Goal: Task Accomplishment & Management: Manage account settings

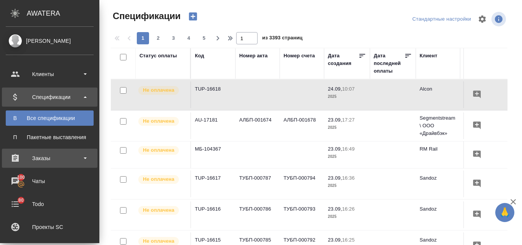
click at [32, 164] on div "Заказы" at bounding box center [50, 158] width 96 height 19
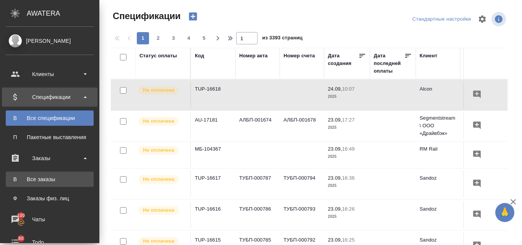
click at [43, 182] on div "Все заказы" at bounding box center [50, 179] width 80 height 8
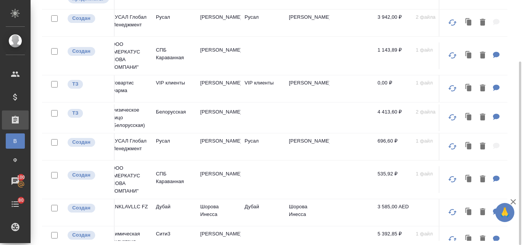
scroll to position [0, 261]
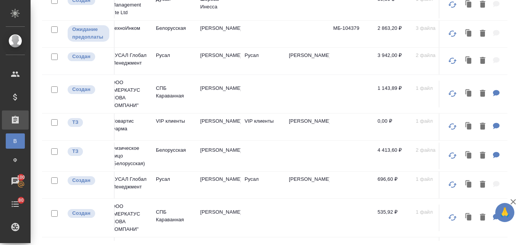
drag, startPoint x: 522, startPoint y: 93, endPoint x: 522, endPoint y: -19, distance: 112.4
click at [522, 0] on html "🙏 .cls-1 fill:#fff; AWATERA Valyaeva Anna Клиенты Спецификации Заказы В Все зак…" at bounding box center [261, 122] width 522 height 245
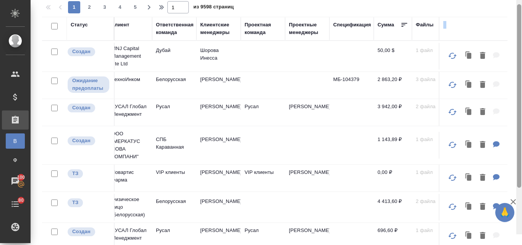
scroll to position [3, 0]
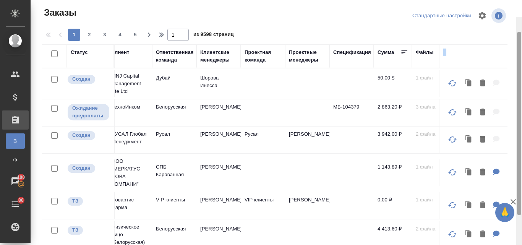
drag, startPoint x: 518, startPoint y: 89, endPoint x: 508, endPoint y: 20, distance: 69.5
click at [520, 32] on div at bounding box center [519, 123] width 4 height 183
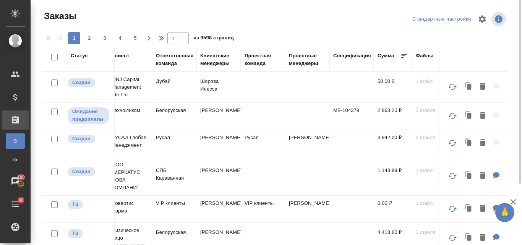
click at [224, 60] on div "Клиентские менеджеры" at bounding box center [218, 59] width 37 height 15
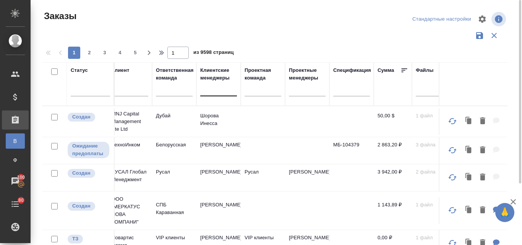
click at [214, 91] on div at bounding box center [218, 88] width 37 height 11
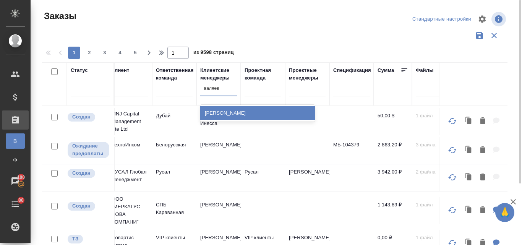
type input "валяева"
click at [222, 112] on div "Валяева Анна" at bounding box center [257, 113] width 115 height 14
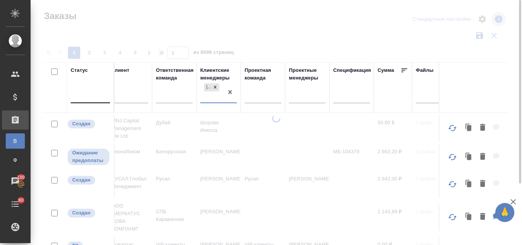
click at [76, 97] on div at bounding box center [90, 95] width 39 height 11
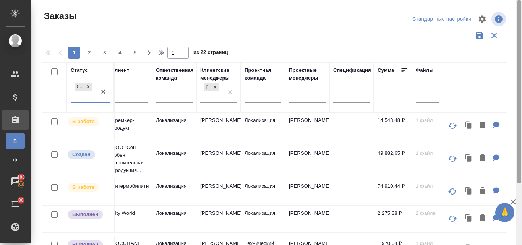
drag, startPoint x: 522, startPoint y: 99, endPoint x: 497, endPoint y: 103, distance: 24.8
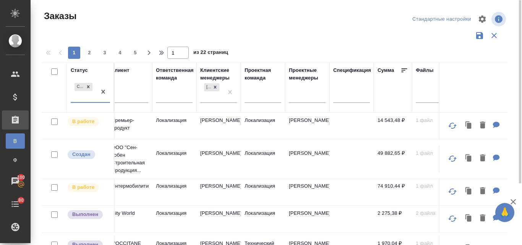
click at [522, 128] on div at bounding box center [519, 122] width 6 height 245
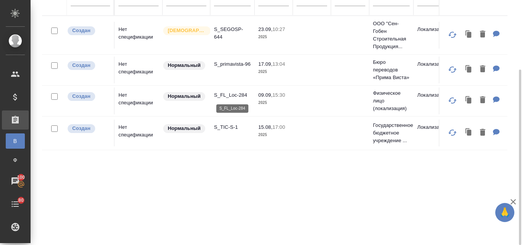
click at [227, 96] on p "S_FL_Loc-284" at bounding box center [232, 95] width 37 height 8
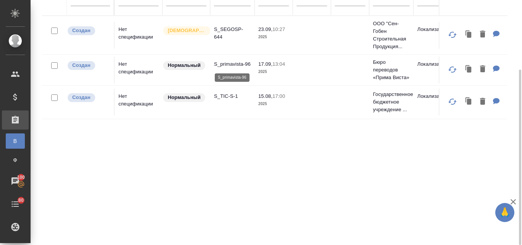
click at [217, 62] on p "S_primavista-96" at bounding box center [232, 64] width 37 height 8
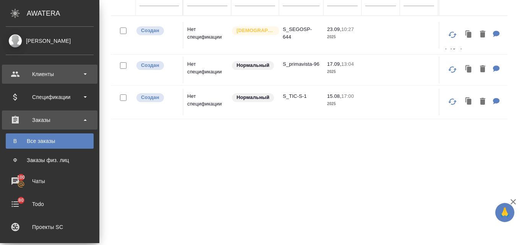
click at [66, 77] on div "Клиенты" at bounding box center [50, 73] width 88 height 11
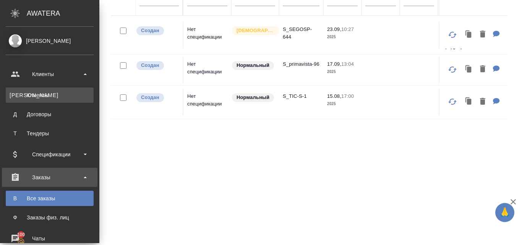
click at [63, 93] on div "Клиенты" at bounding box center [50, 95] width 80 height 8
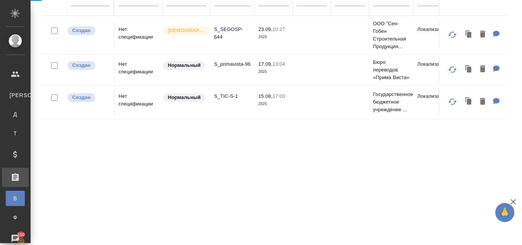
select select "RU"
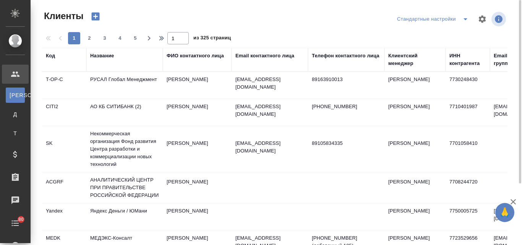
click at [94, 18] on icon "button" at bounding box center [96, 17] width 8 height 8
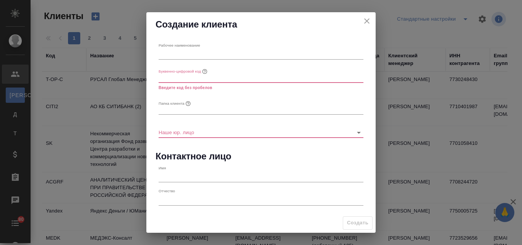
click at [368, 22] on icon "close" at bounding box center [366, 20] width 5 height 5
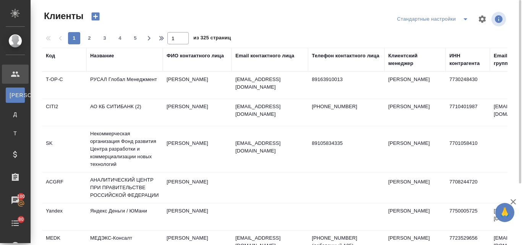
click at [104, 55] on div "Название" at bounding box center [102, 56] width 24 height 8
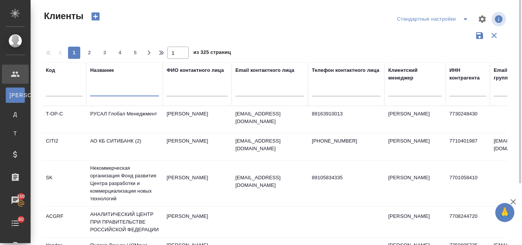
click at [111, 89] on input "text" at bounding box center [124, 92] width 69 height 10
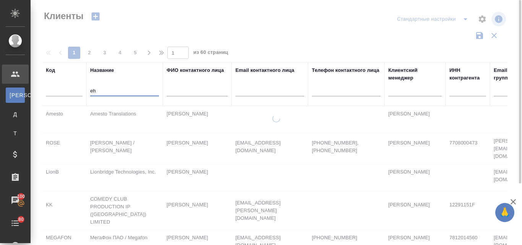
type input "e"
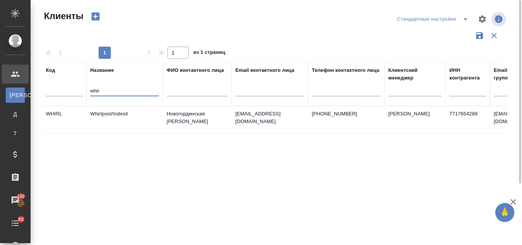
click at [120, 117] on td "Whirlpool/Indesit" at bounding box center [124, 119] width 76 height 27
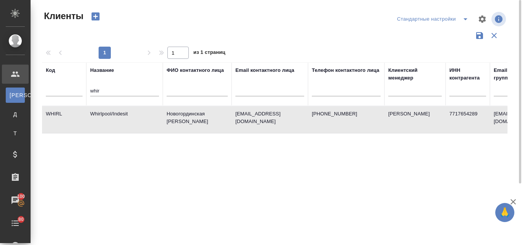
click at [121, 117] on td "Whirlpool/Indesit" at bounding box center [124, 119] width 76 height 27
click at [101, 91] on input "whir" at bounding box center [124, 92] width 69 height 10
type input "w"
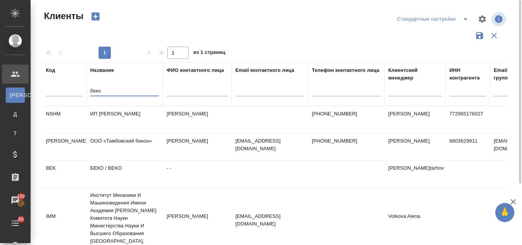
click at [103, 172] on td "БЕКО / BEKO" at bounding box center [124, 174] width 76 height 27
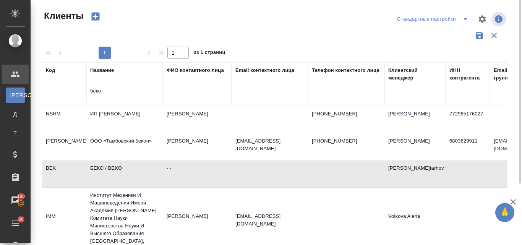
click at [103, 172] on td "БЕКО / BEKO" at bounding box center [124, 174] width 76 height 27
click at [104, 91] on input "беко" at bounding box center [124, 92] width 69 height 10
type input "б"
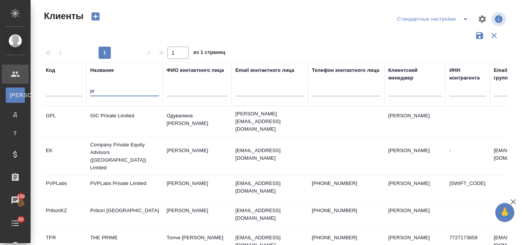
type input "p"
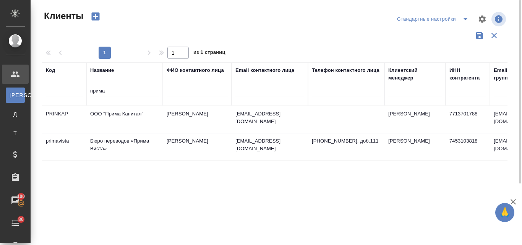
click at [103, 145] on td "Бюро переводов «Прима Виста»" at bounding box center [124, 146] width 76 height 27
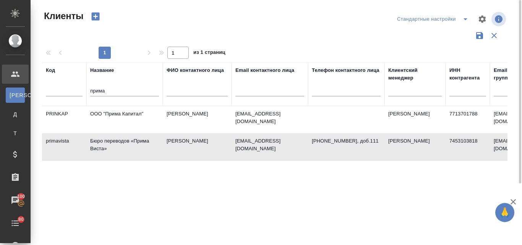
click at [103, 145] on td "Бюро переводов «Прима Виста»" at bounding box center [124, 146] width 76 height 27
click at [112, 94] on input "прима" at bounding box center [124, 92] width 69 height 10
type input "п"
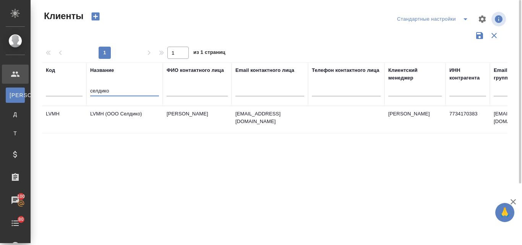
type input "селдико"
click at [105, 112] on td "LVMH (ООО Селдико)" at bounding box center [124, 119] width 76 height 27
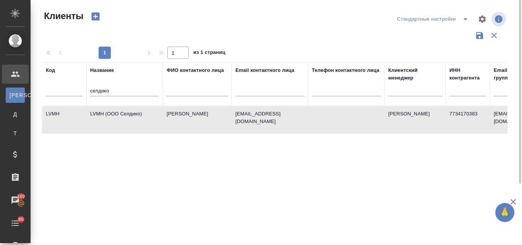
click at [105, 112] on td "LVMH (ООО Селдико)" at bounding box center [124, 119] width 76 height 27
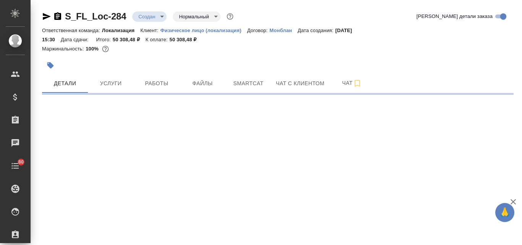
select select "RU"
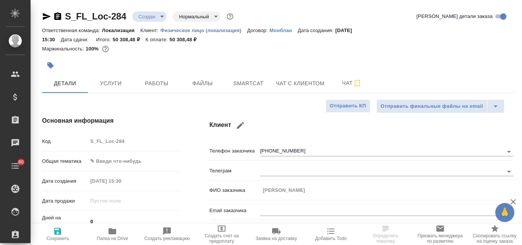
type textarea "x"
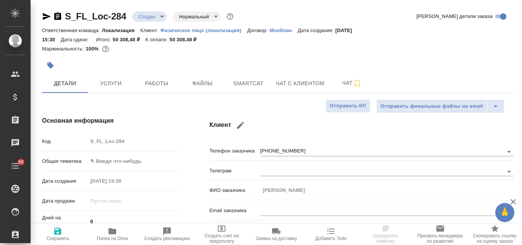
type textarea "x"
click at [166, 18] on body "🙏 .cls-1 fill:#fff; AWATERA Valyaeva Anna Клиенты Спецификации Заказы Чаты 80 T…" at bounding box center [261, 122] width 522 height 245
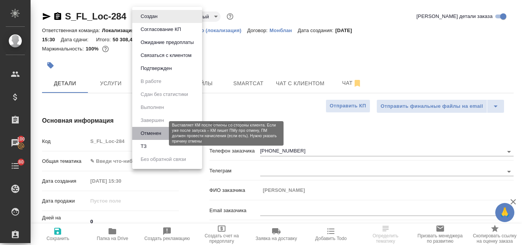
click at [162, 133] on button "Отменен" at bounding box center [150, 133] width 25 height 8
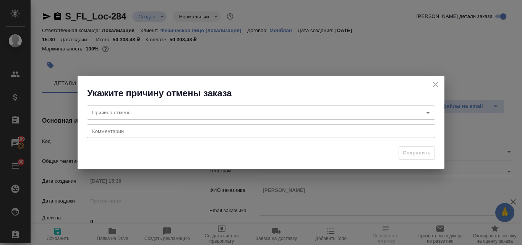
click at [138, 115] on body "🙏 .cls-1 fill:#fff; AWATERA Valyaeva Anna Клиенты Спецификации Заказы 100 Чаты …" at bounding box center [261, 122] width 522 height 245
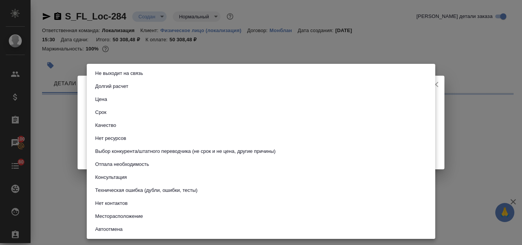
select select "RU"
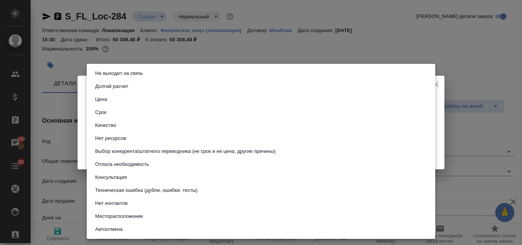
type textarea "x"
click at [141, 78] on li "Не выходит на связь" at bounding box center [261, 73] width 349 height 13
type input "stopContacting"
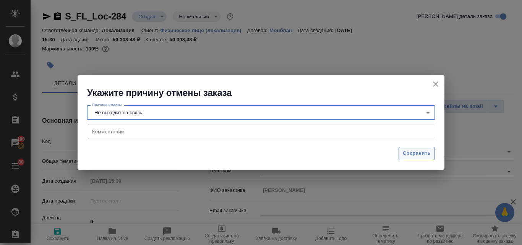
click at [419, 157] on span "Сохранить" at bounding box center [417, 153] width 28 height 9
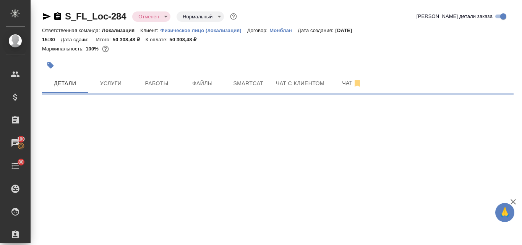
select select "RU"
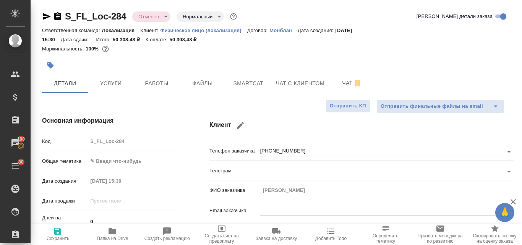
type textarea "x"
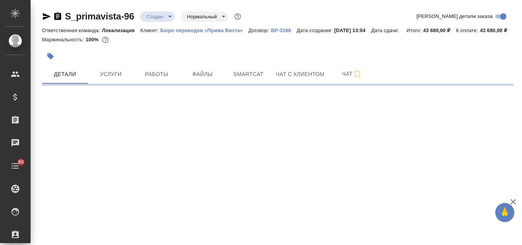
select select "RU"
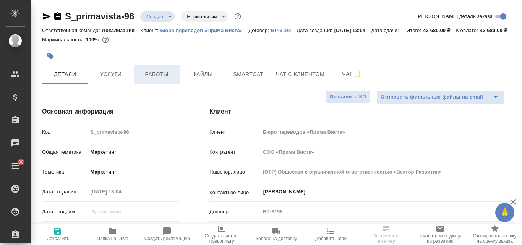
type textarea "x"
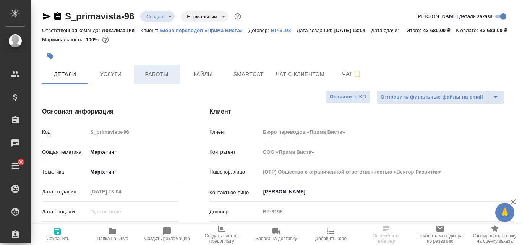
type textarea "x"
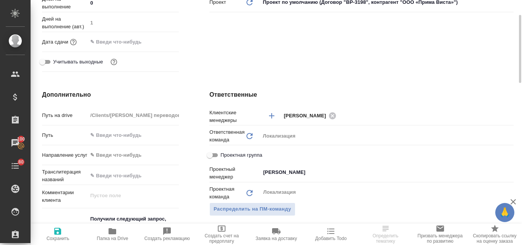
scroll to position [76, 0]
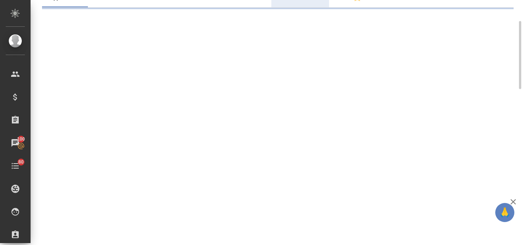
select select "RU"
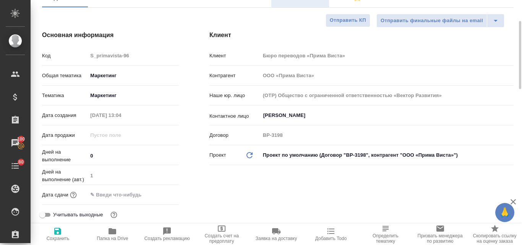
type textarea "x"
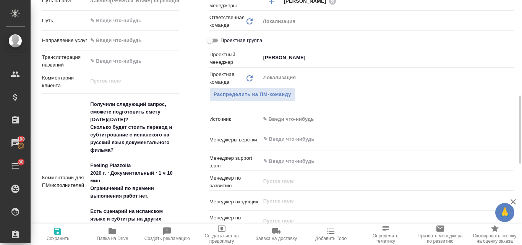
scroll to position [459, 0]
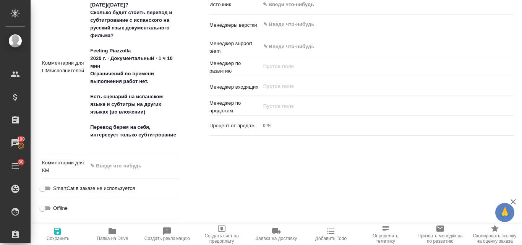
type textarea "x"
click at [112, 173] on textarea at bounding box center [133, 166] width 91 height 13
type textarea "2"
type textarea "x"
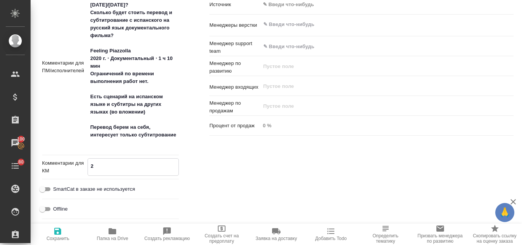
type textarea "x"
type textarea "24"
type textarea "x"
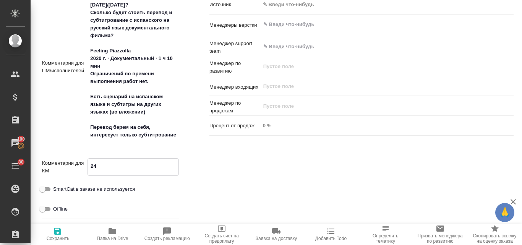
type textarea "24."
type textarea "x"
type textarea "24.0"
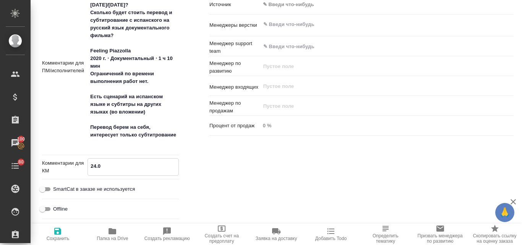
type textarea "x"
type textarea "24.09"
type textarea "x"
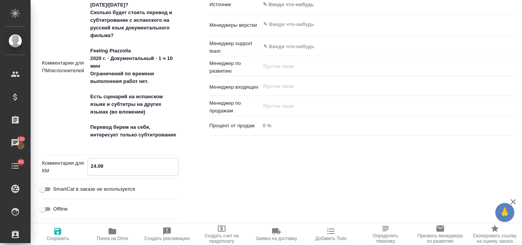
type textarea "x"
type textarea "24.09"
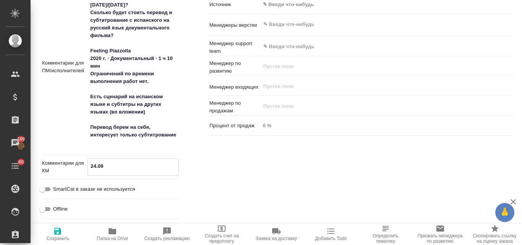
type textarea "x"
type textarea "24.09 Н"
type textarea "x"
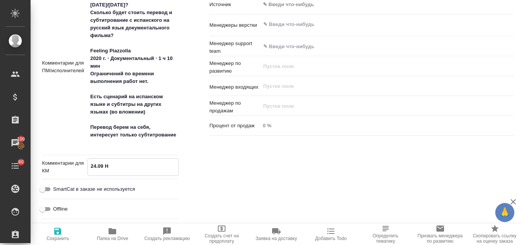
type textarea "x"
type textarea "24.09"
type textarea "x"
type textarea "24.09 Ж"
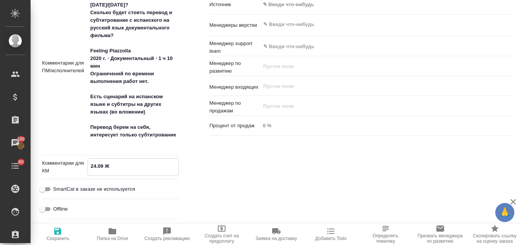
type textarea "x"
type textarea "24.09 Жд"
type textarea "x"
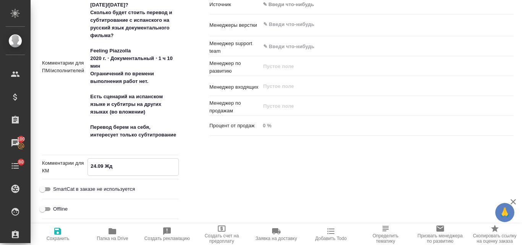
type textarea "x"
type textarea "24.09 Жде"
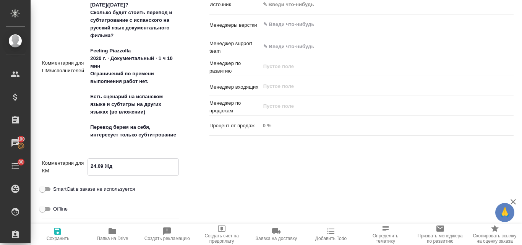
type textarea "x"
type textarea "24.09 Ждем"
type textarea "x"
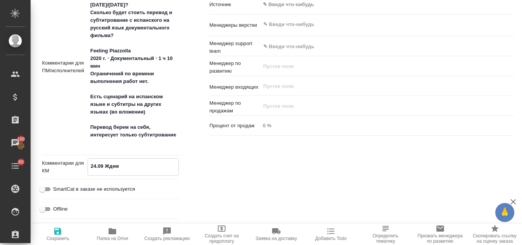
type textarea "x"
type textarea "24.09 Ждем"
type textarea "x"
type textarea "24.09 Ждем"
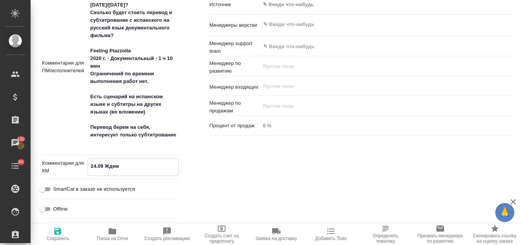
type textarea "x"
type textarea "24.09 Жде"
type textarea "x"
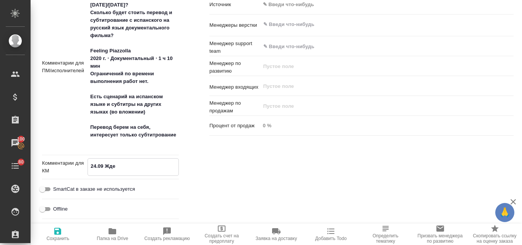
type textarea "x"
type textarea "24.09 Жд"
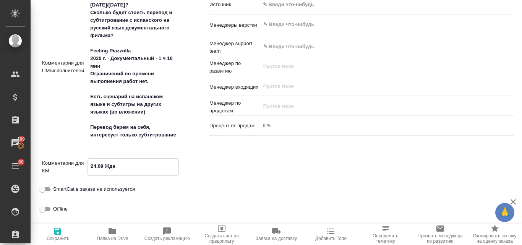
type textarea "x"
type textarea "24.09 Ж"
type textarea "x"
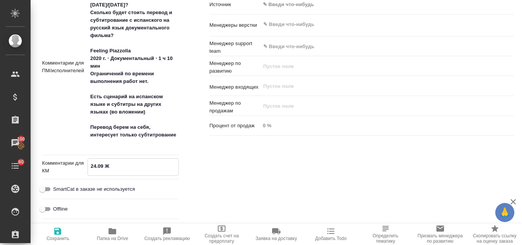
type textarea "x"
type textarea "24.09"
type textarea "x"
type textarea "24.09"
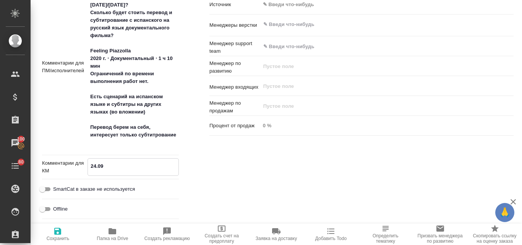
type textarea "x"
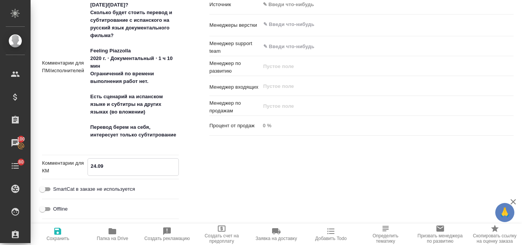
type textarea "24.09"
type textarea "x"
type textarea "24.09 Н"
type textarea "x"
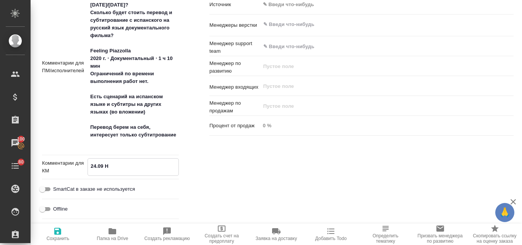
type textarea "x"
type textarea "24.09 На"
type textarea "x"
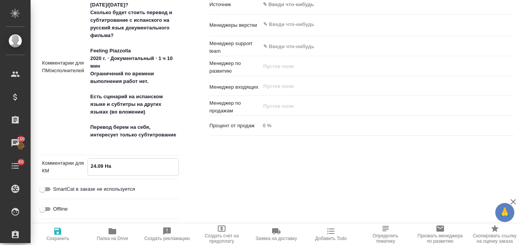
type textarea "24.09 Нап"
type textarea "x"
type textarea "24.09 Напо"
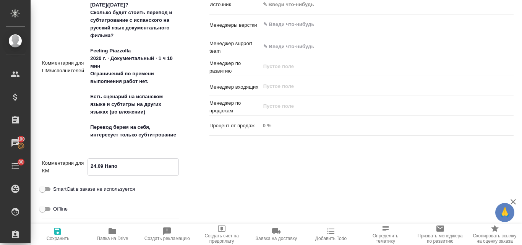
type textarea "x"
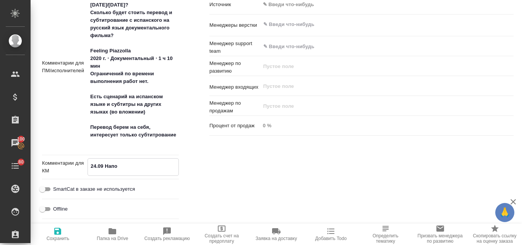
type textarea "24.09 Напом"
type textarea "x"
type textarea "24.09 Напомн"
type textarea "x"
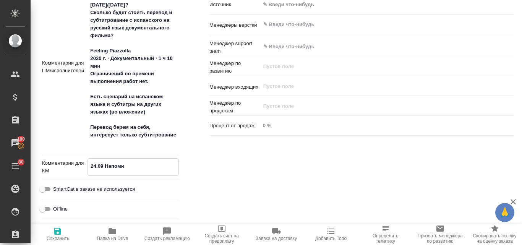
type textarea "x"
type textarea "24.09 Напомни"
type textarea "x"
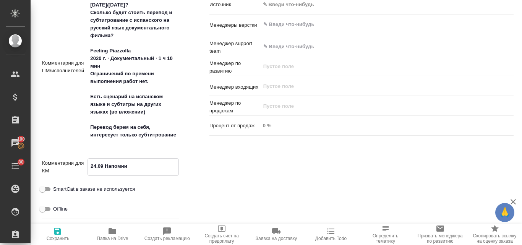
type textarea "24.09 Напомнил"
type textarea "x"
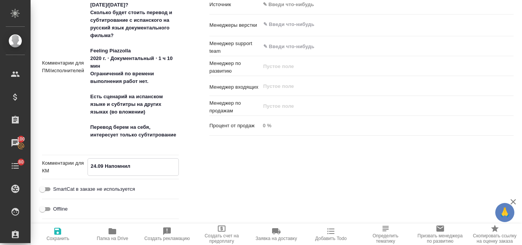
type textarea "x"
type textarea "24.09 Напомнила"
type textarea "x"
type textarea "24.09 Напомнила"
type textarea "x"
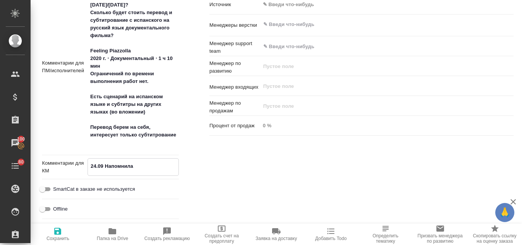
type textarea "x"
type textarea "24.09 Напомнила к"
type textarea "x"
type textarea "24.09 Напомнила кл"
type textarea "x"
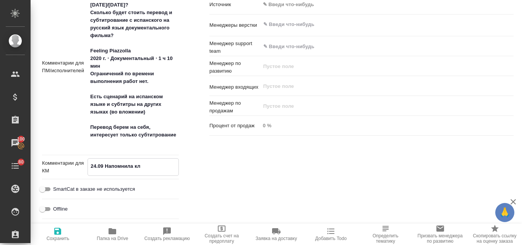
type textarea "x"
type textarea "24.09 Напомнила кли"
type textarea "x"
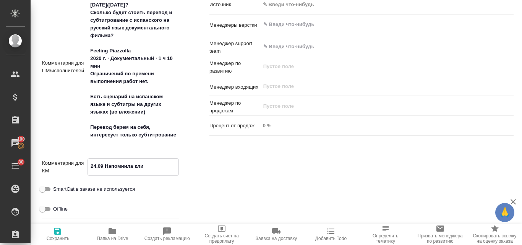
type textarea "x"
type textarea "24.09 Напомнила клие"
type textarea "x"
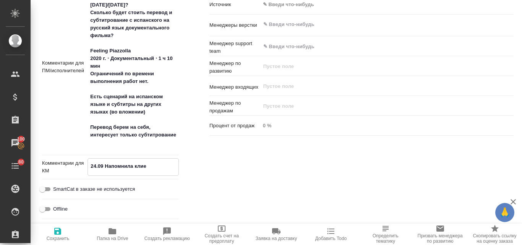
type textarea "24.09 Напомнила клиен"
type textarea "x"
type textarea "24.09 Напомнила клиент"
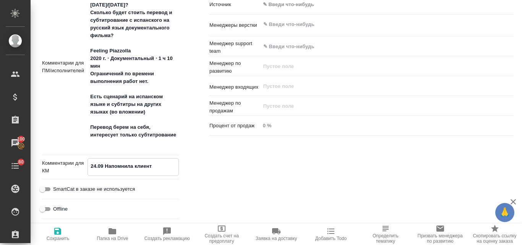
type textarea "x"
type textarea "24.09 Напомнила клиенту"
type textarea "x"
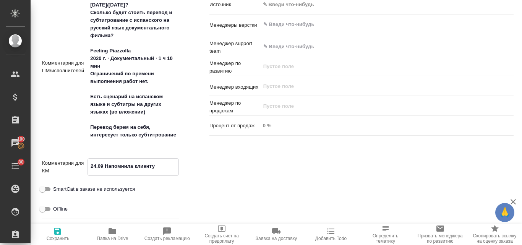
type textarea "x"
type textarea "24.09 Напомнила клиенту"
type textarea "x"
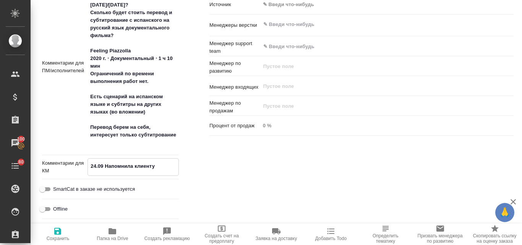
type textarea "x"
type textarea "24.09 Напомнила клиенту"
type textarea "x"
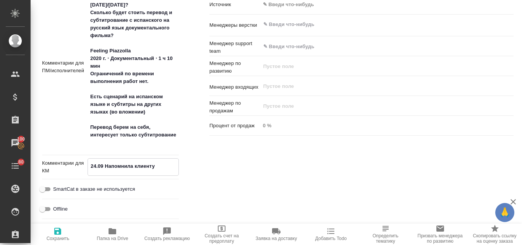
type textarea "24.09 Напомнила клиенту,"
type textarea "x"
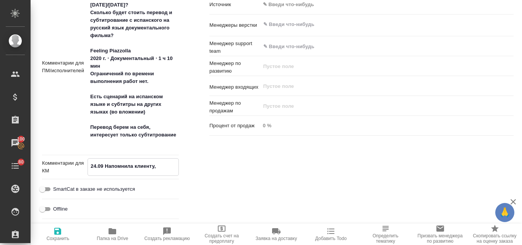
type textarea "x"
type textarea "24.09 Напомнила клиенту,"
type textarea "x"
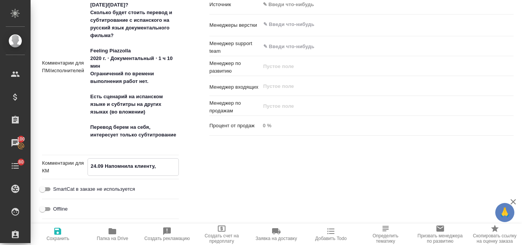
type textarea "24.09 Напомнила клиенту, ч"
type textarea "x"
type textarea "24.09 Напомнила клиенту, чт"
type textarea "x"
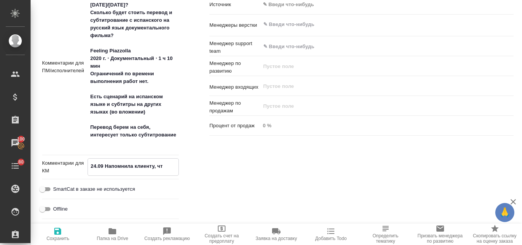
type textarea "x"
type textarea "24.09 Напомнила клиенту, что"
type textarea "x"
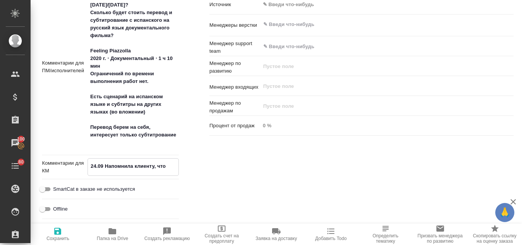
type textarea "24.09 Напомнила клиенту, что"
type textarea "x"
type textarea "24.09 Напомнила клиенту, что ж"
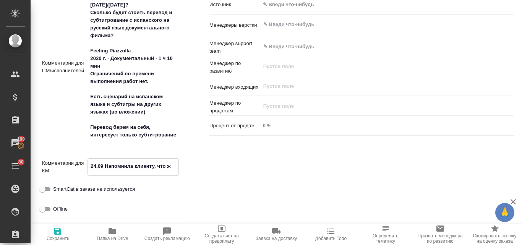
type textarea "x"
type textarea "24.09 Напомнила клиенту, что жде"
type textarea "x"
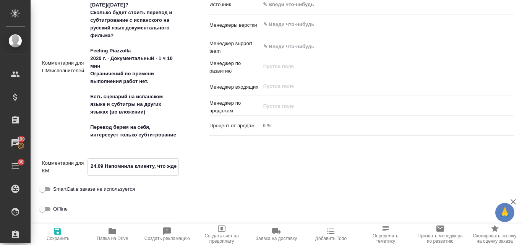
type textarea "x"
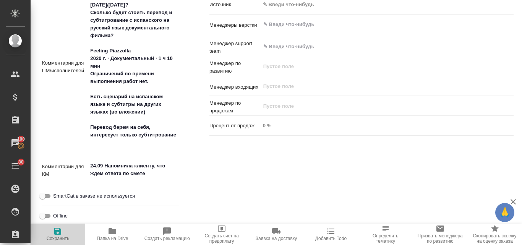
drag, startPoint x: 52, startPoint y: 235, endPoint x: 57, endPoint y: 233, distance: 4.8
click at [53, 235] on span "Сохранить" at bounding box center [57, 234] width 45 height 15
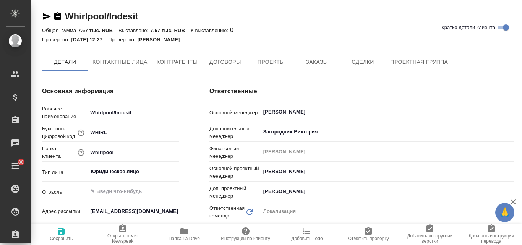
type textarea "x"
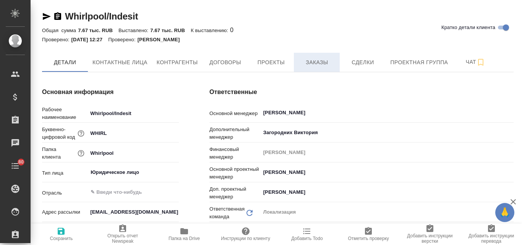
type textarea "x"
click at [319, 58] on span "Заказы" at bounding box center [317, 63] width 37 height 10
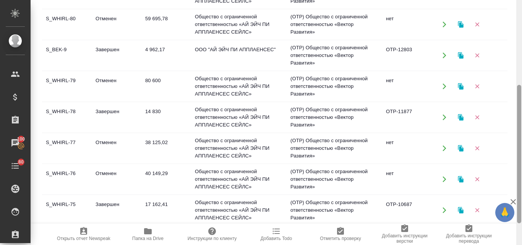
drag, startPoint x: 514, startPoint y: 113, endPoint x: 521, endPoint y: 7, distance: 106.1
click at [521, 8] on div "Whirlpool/Indesit Кратко детали клиента Общая сумма 7.67 тыс. RUB Выставлено: 7…" at bounding box center [277, 122] width 492 height 245
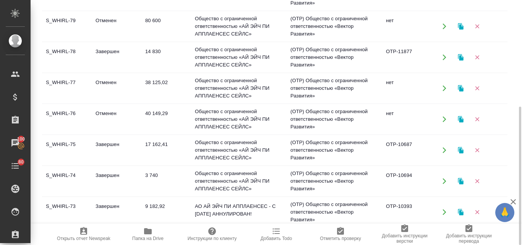
scroll to position [38, 0]
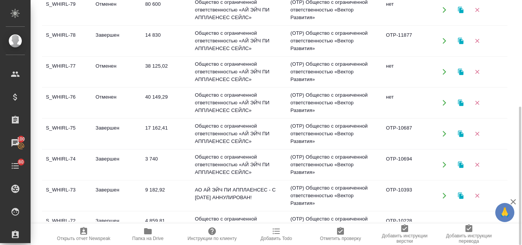
click at [69, 157] on td "S_WHIRL-74" at bounding box center [67, 164] width 50 height 27
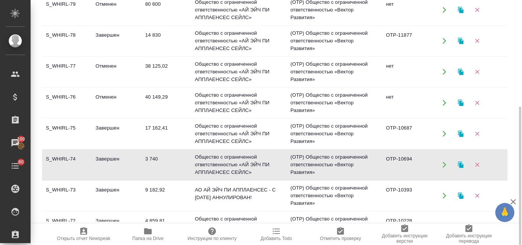
click at [69, 157] on td "S_WHIRL-74" at bounding box center [67, 164] width 50 height 27
click at [118, 190] on td "Завершен" at bounding box center [117, 195] width 50 height 27
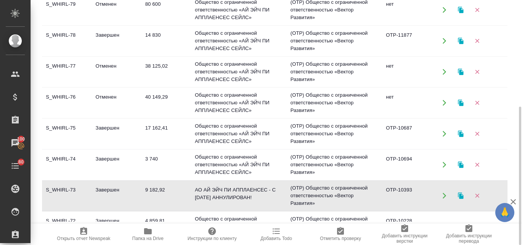
click at [118, 190] on td "Завершен" at bounding box center [117, 195] width 50 height 27
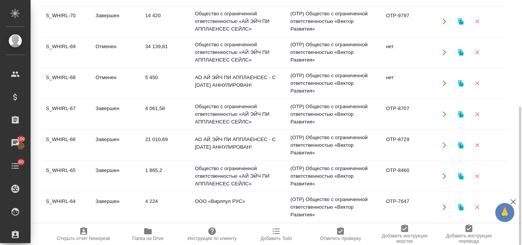
scroll to position [306, 0]
click at [148, 140] on td "21 010,69" at bounding box center [166, 145] width 50 height 27
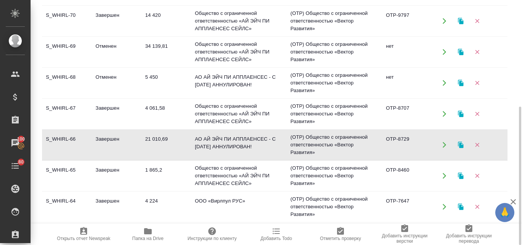
click at [148, 140] on td "21 010,69" at bounding box center [166, 145] width 50 height 27
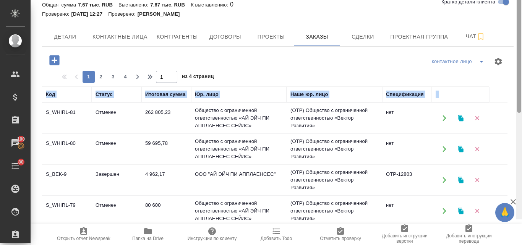
scroll to position [0, 0]
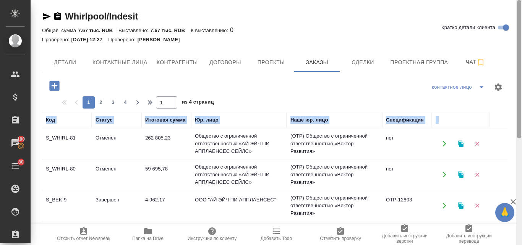
drag, startPoint x: 519, startPoint y: 135, endPoint x: 519, endPoint y: 13, distance: 122.7
click at [522, 12] on div at bounding box center [519, 122] width 6 height 245
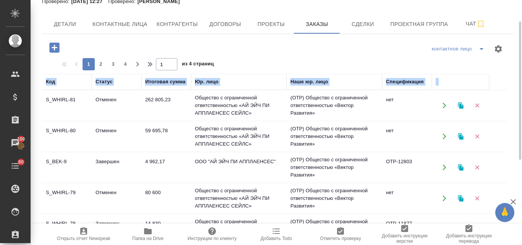
click at [105, 104] on td "Отменен" at bounding box center [117, 105] width 50 height 27
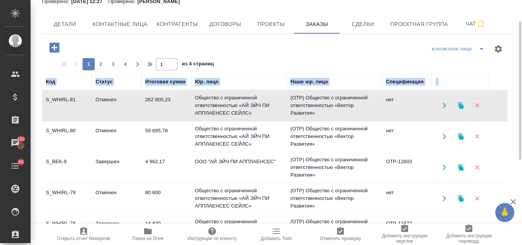
click at [105, 104] on td "Отменен" at bounding box center [117, 105] width 50 height 27
click at [102, 129] on td "Отменен" at bounding box center [117, 136] width 50 height 27
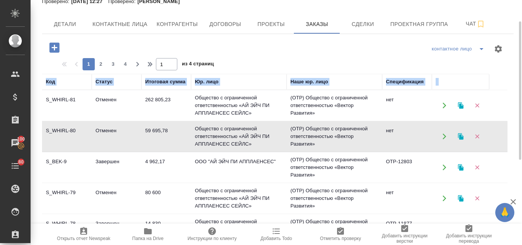
click at [102, 129] on td "Отменен" at bounding box center [117, 136] width 50 height 27
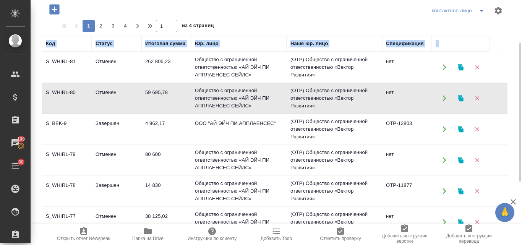
click at [97, 159] on td "Отменен" at bounding box center [117, 160] width 50 height 27
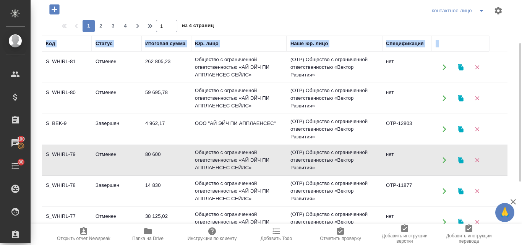
click at [97, 159] on td "Отменен" at bounding box center [117, 160] width 50 height 27
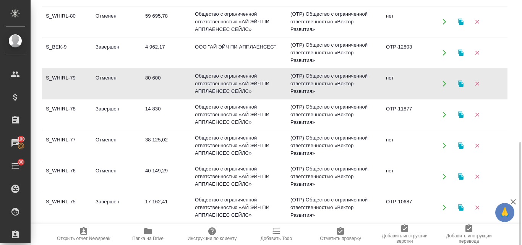
scroll to position [38, 0]
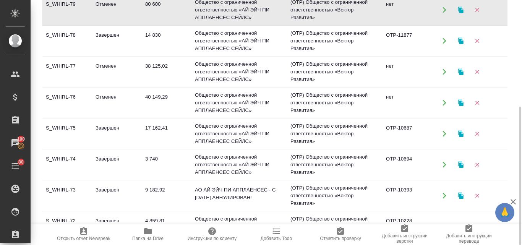
click at [156, 126] on td "17 162,41" at bounding box center [166, 133] width 50 height 27
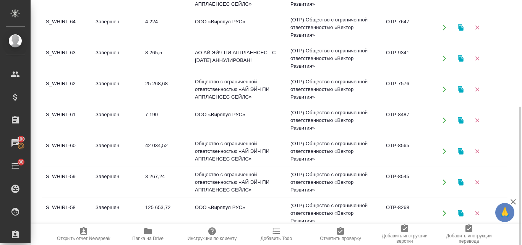
scroll to position [492, 0]
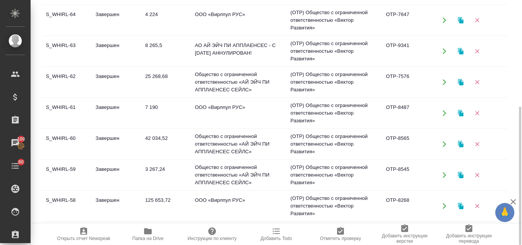
click at [151, 201] on td "125 653,72" at bounding box center [166, 206] width 50 height 27
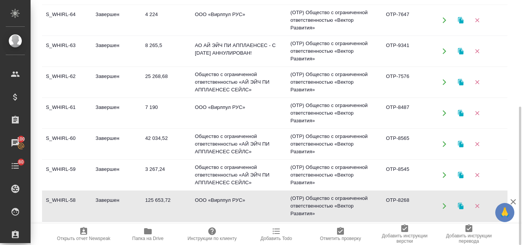
click at [151, 201] on td "125 653,72" at bounding box center [166, 206] width 50 height 27
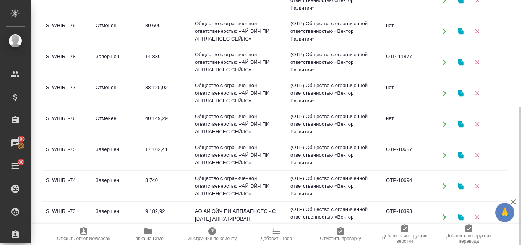
scroll to position [0, 0]
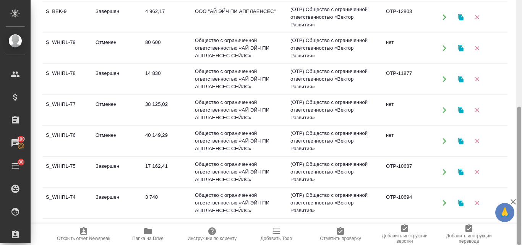
drag, startPoint x: 514, startPoint y: 113, endPoint x: 517, endPoint y: 32, distance: 80.7
click at [517, 32] on div "Whirlpool/Indesit Кратко детали клиента Общая сумма 7.67 тыс. RUB Выставлено: 7…" at bounding box center [277, 122] width 492 height 245
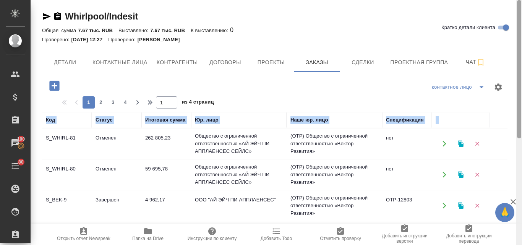
drag, startPoint x: 519, startPoint y: 116, endPoint x: 520, endPoint y: 9, distance: 107.4
click at [520, 9] on div at bounding box center [519, 69] width 4 height 138
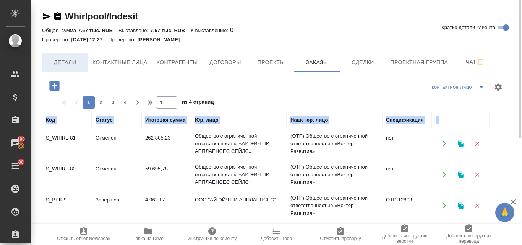
click at [60, 58] on span "Детали" at bounding box center [65, 63] width 37 height 10
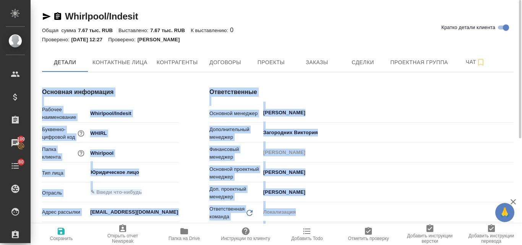
type textarea "x"
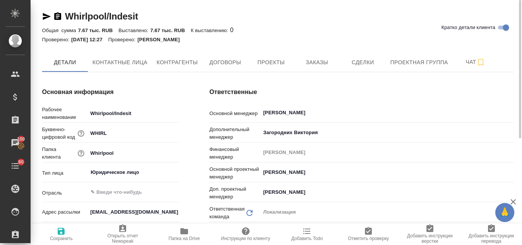
click at [45, 17] on icon "button" at bounding box center [46, 16] width 9 height 9
click at [308, 60] on span "Заказы" at bounding box center [317, 63] width 37 height 10
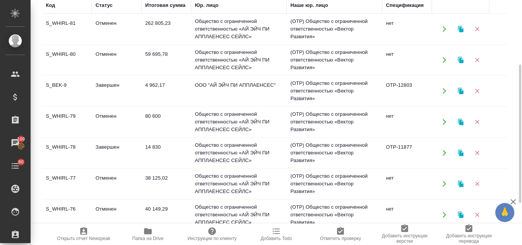
scroll to position [153, 0]
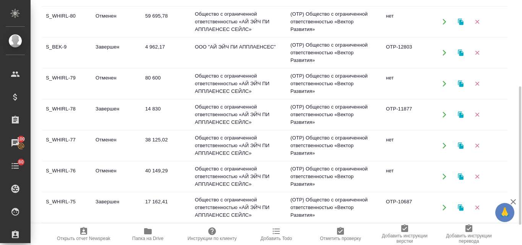
click at [151, 111] on td "14 830" at bounding box center [166, 114] width 50 height 27
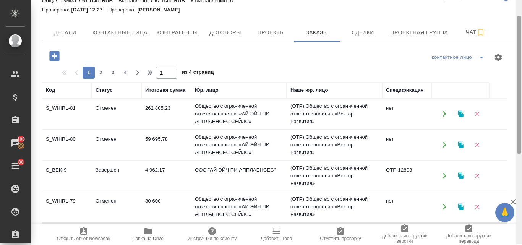
scroll to position [27, 0]
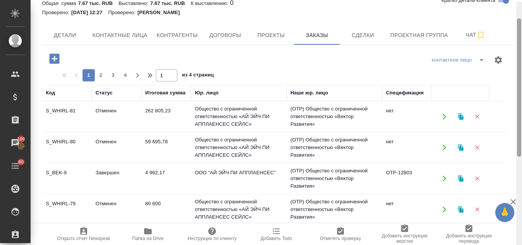
drag, startPoint x: 518, startPoint y: 129, endPoint x: 514, endPoint y: 38, distance: 91.4
click at [514, 38] on div "Whirlpool/Indesit Кратко детали клиента Общая сумма 7.67 тыс. RUB Выставлено: 7…" at bounding box center [277, 122] width 492 height 245
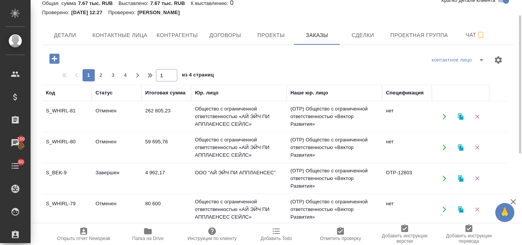
drag, startPoint x: 514, startPoint y: 38, endPoint x: 515, endPoint y: 8, distance: 29.8
click at [515, 8] on div "Whirlpool/Indesit Кратко детали клиента Общая сумма 7.67 тыс. RUB Выставлено: 7…" at bounding box center [278, 189] width 480 height 433
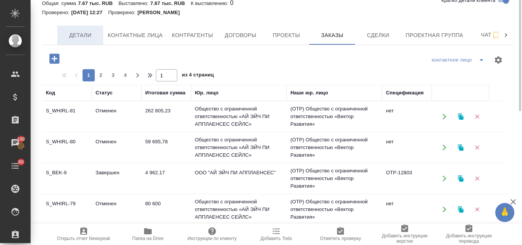
scroll to position [0, 0]
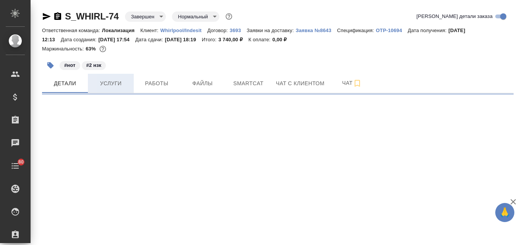
select select "RU"
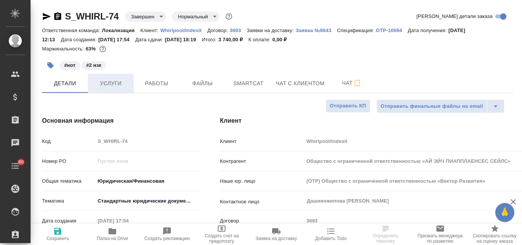
type input "Общество с ограниченной ответственностью «АЙ ЭЙЧ ПИАППЛАЕНСЕС СЕЙЛС»"
type textarea "x"
click at [118, 84] on span "Услуги" at bounding box center [111, 84] width 37 height 10
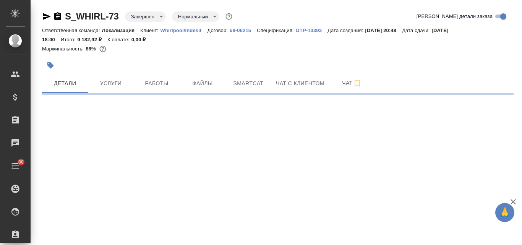
select select "RU"
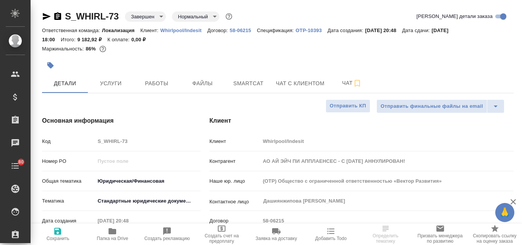
type textarea "x"
click at [107, 85] on span "Услуги" at bounding box center [111, 84] width 37 height 10
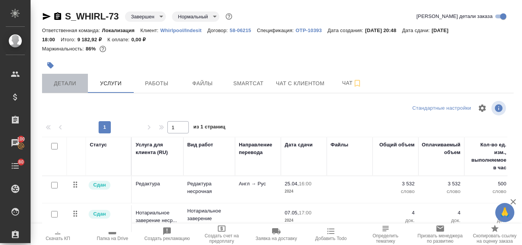
click at [75, 87] on span "Детали" at bounding box center [65, 84] width 37 height 10
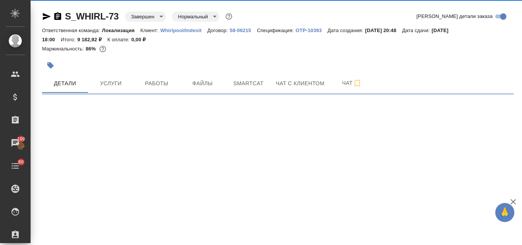
select select "RU"
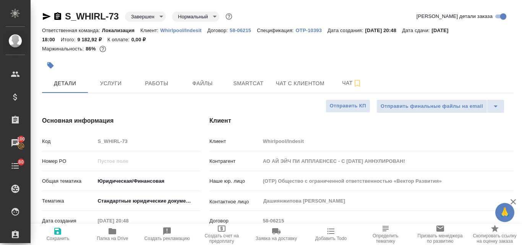
type textarea "x"
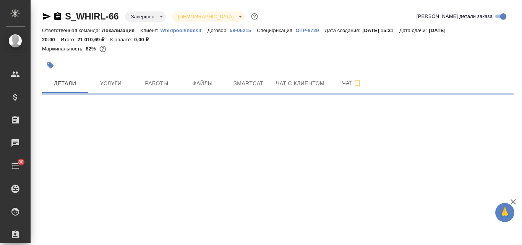
select select "RU"
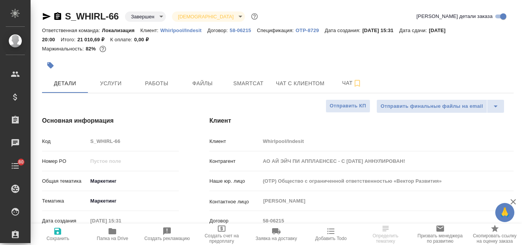
type textarea "x"
click at [104, 77] on button "Услуги" at bounding box center [111, 83] width 46 height 19
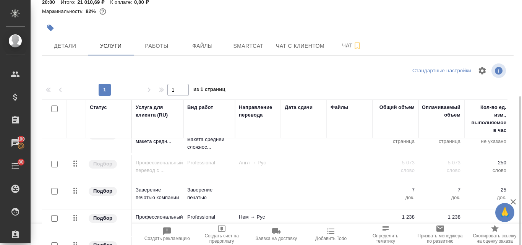
scroll to position [76, 0]
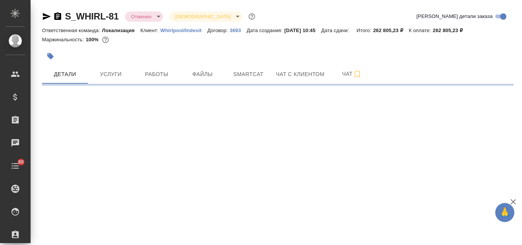
select select "RU"
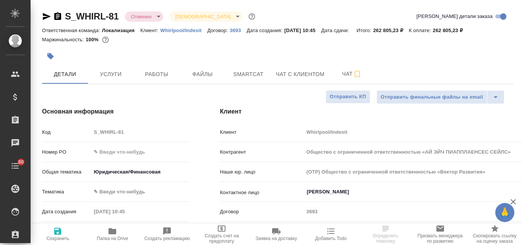
type input "Общество с ограниченной ответственностью «АЙ ЭЙЧ ПИАППЛАЕНСЕС СЕЙЛС»"
type textarea "x"
type input "Общество с ограниченной ответственностью «АЙ ЭЙЧ ПИАППЛАЕНСЕС СЕЙЛС»"
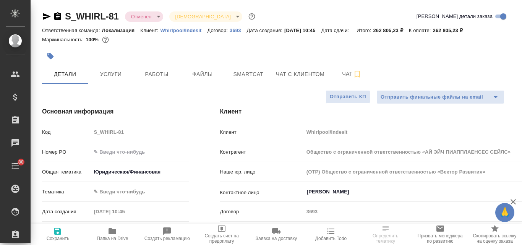
type textarea "x"
click at [118, 75] on span "Услуги" at bounding box center [111, 75] width 37 height 10
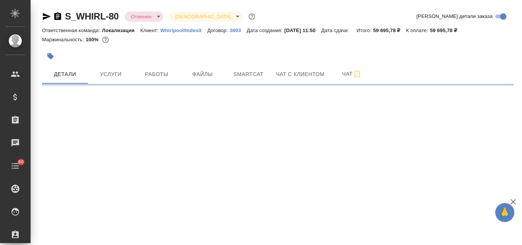
select select "RU"
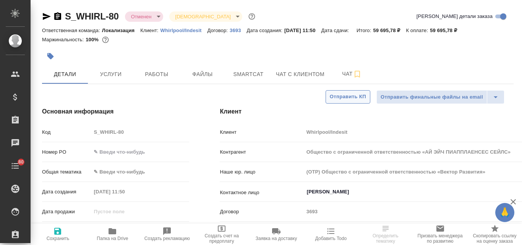
type textarea "x"
type input "Общество с ограниченной ответственностью «АЙ ЭЙЧ ПИАППЛАЕНСЕС СЕЙЛС»"
type textarea "x"
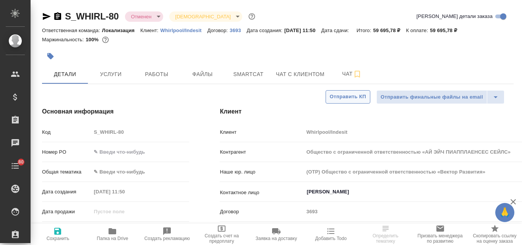
type textarea "x"
type input "Общество с ограниченной ответственностью «АЙ ЭЙЧ ПИАППЛАЕНСЕС СЕЙЛС»"
type textarea "x"
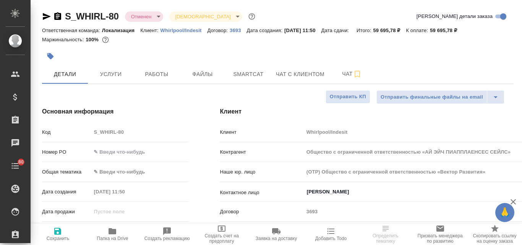
type textarea "x"
click at [109, 80] on button "Услуги" at bounding box center [111, 74] width 46 height 19
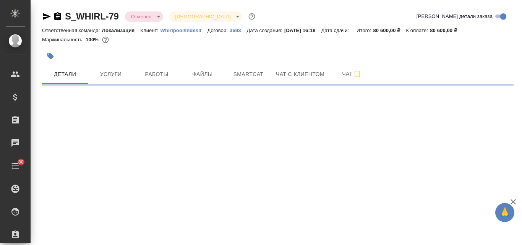
select select "RU"
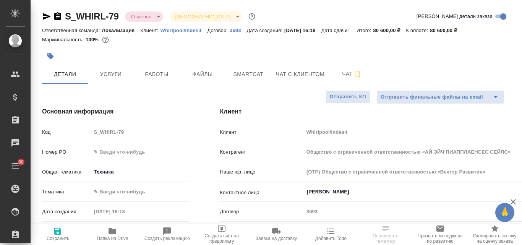
type input "Общество с ограниченной ответственностью «АЙ ЭЙЧ ПИАППЛАЕНСЕС СЕЙЛС»"
type textarea "x"
click at [106, 77] on span "Услуги" at bounding box center [111, 75] width 37 height 10
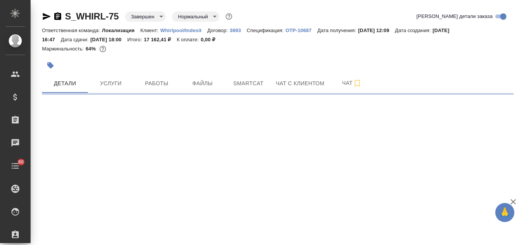
select select "RU"
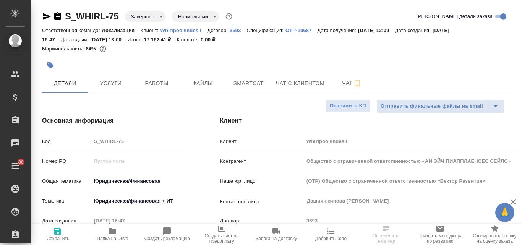
type input "Общество с ограниченной ответственностью «АЙ ЭЙЧ ПИАППЛАЕНСЕС СЕЙЛС»"
type textarea "x"
click at [114, 86] on span "Услуги" at bounding box center [111, 84] width 37 height 10
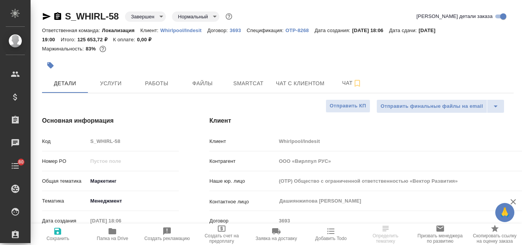
select select "RU"
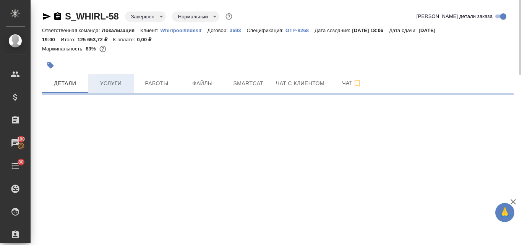
select select "RU"
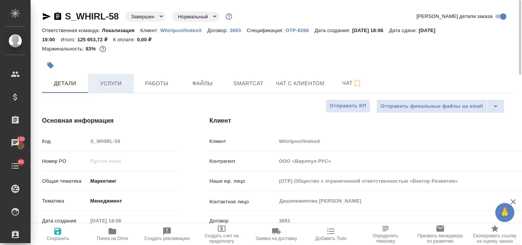
type textarea "x"
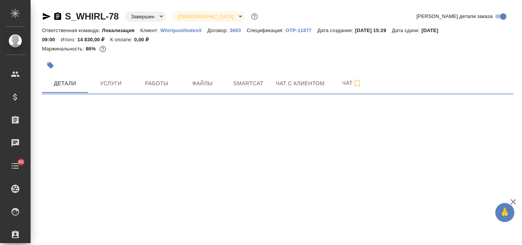
select select "RU"
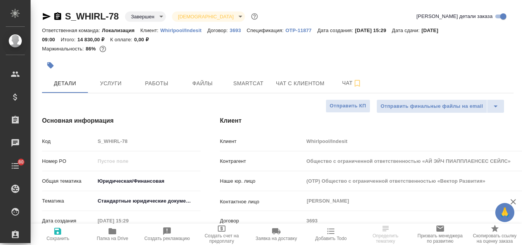
type input "Общество с ограниченной ответственностью «АЙ ЭЙЧ ПИАППЛАЕНСЕС СЕЙЛС»"
type textarea "x"
click at [116, 83] on span "Услуги" at bounding box center [111, 84] width 37 height 10
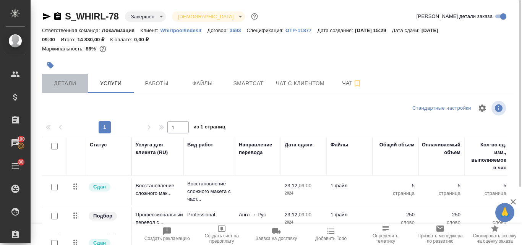
click at [74, 85] on span "Детали" at bounding box center [65, 84] width 37 height 10
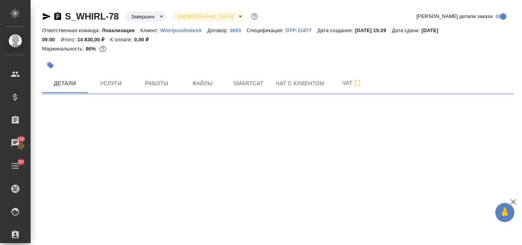
select select "RU"
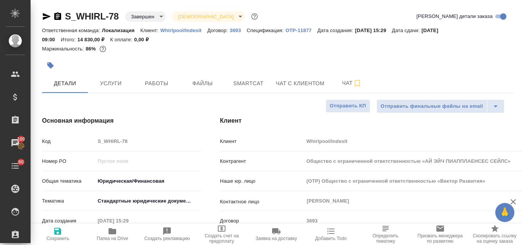
type textarea "x"
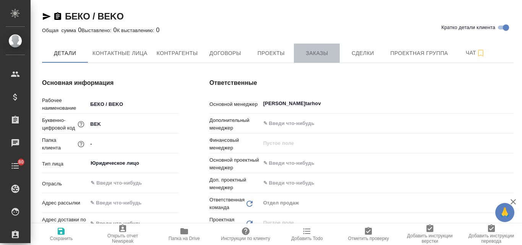
click at [312, 54] on span "Заказы" at bounding box center [317, 54] width 37 height 10
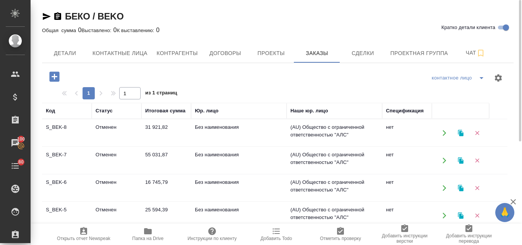
click at [47, 20] on icon "button" at bounding box center [46, 16] width 9 height 9
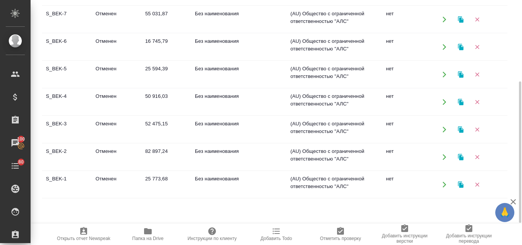
scroll to position [65, 0]
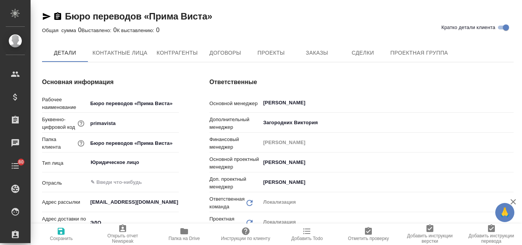
type textarea "x"
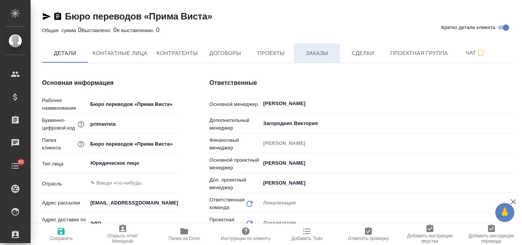
type textarea "x"
click at [324, 52] on span "Заказы" at bounding box center [317, 54] width 37 height 10
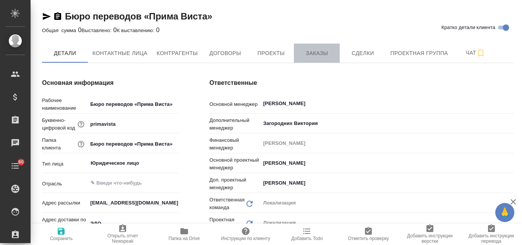
type textarea "x"
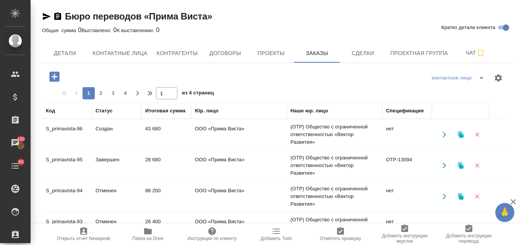
click at [109, 128] on td "Создан" at bounding box center [117, 134] width 50 height 27
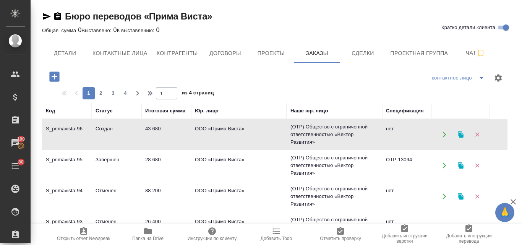
click at [109, 128] on td "Создан" at bounding box center [117, 134] width 50 height 27
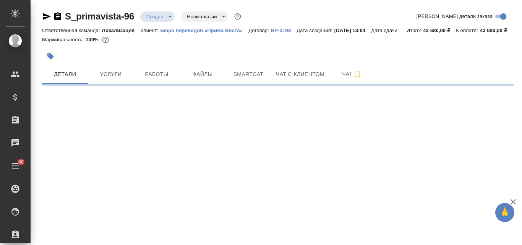
select select "RU"
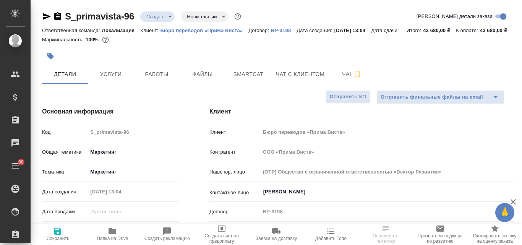
type textarea "x"
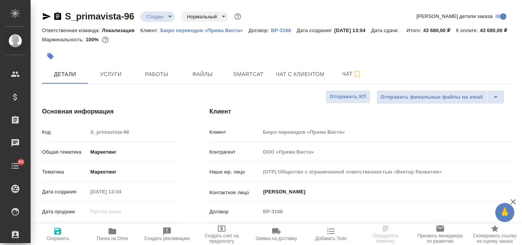
type textarea "x"
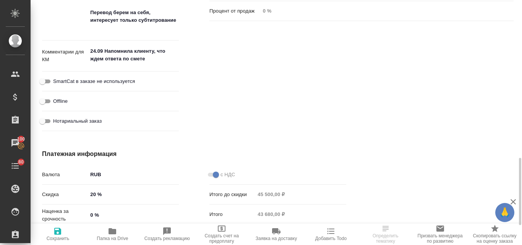
scroll to position [535, 0]
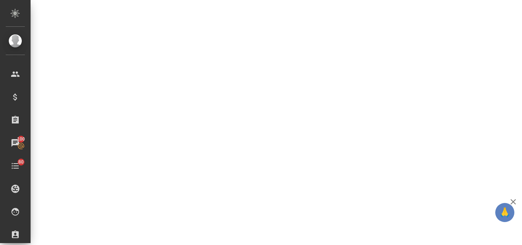
select select "RU"
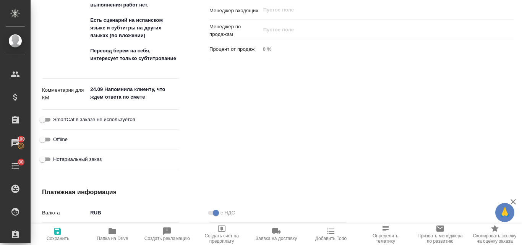
type textarea "x"
click at [148, 104] on textarea "24.09 Напомнила клиенту, что ждем ответа по смете" at bounding box center [133, 93] width 91 height 21
type textarea "24.09 Напомнила клиенту, что ждем ответа по смете"
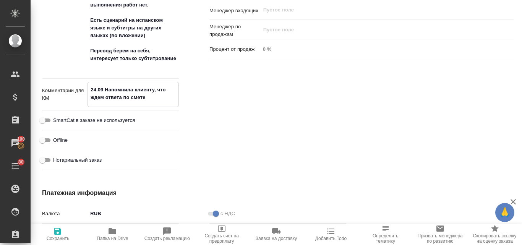
type textarea "x"
type textarea "24.09 Напомнила клиенту, что ждем ответа по смете."
type textarea "x"
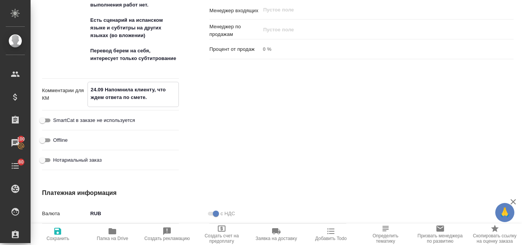
type textarea "x"
type textarea "24.09 Напомнила клиенту, что ждем ответа по смете."
type textarea "x"
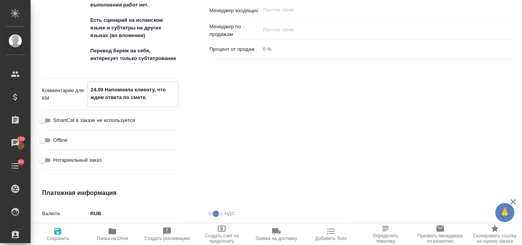
type textarea "x"
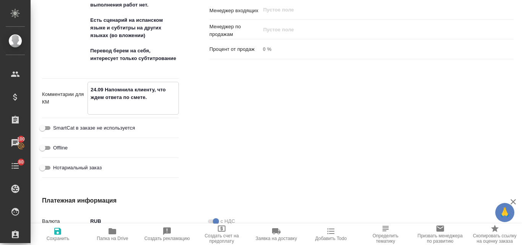
type textarea "24.09 Напомнила клиенту, что ждем ответа по смете."
type textarea "x"
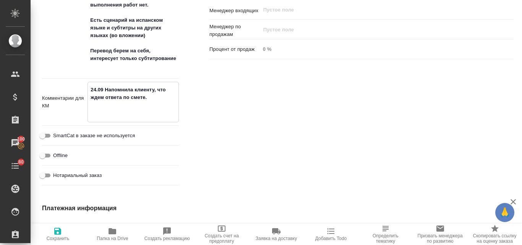
type textarea "24.09 Напомнила клиенту, что ждем ответа по смете. К"
type textarea "x"
type textarea "24.09 Напомнила клиенту, что ждем ответа по смете. Кл"
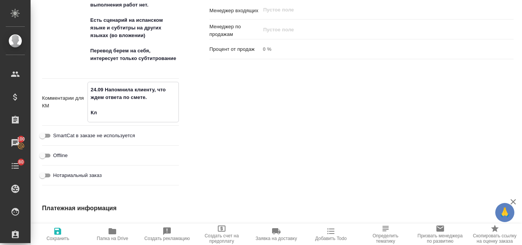
type textarea "x"
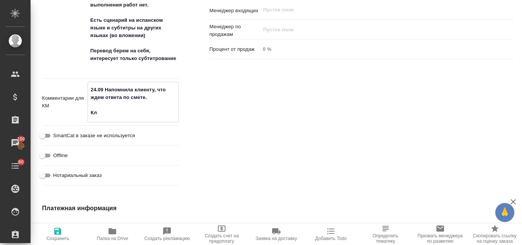
type textarea "24.09 Напомнила клиенту, что ждем ответа по смете. Кли"
type textarea "x"
type textarea "24.09 Напомнила клиенту, что ждем ответа по смете. Клие"
type textarea "x"
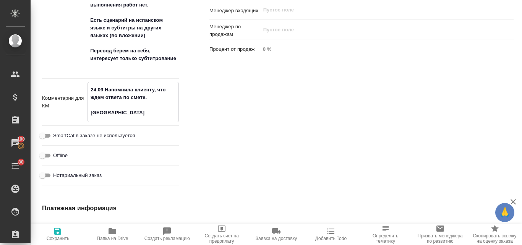
type textarea "x"
type textarea "24.09 Напомнила клиенту, что ждем ответа по смете. Клиен"
type textarea "x"
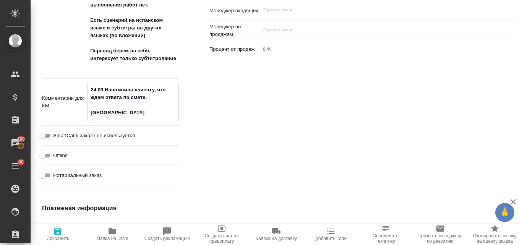
type textarea "24.09 Напомнила клиенту, что ждем ответа по смете. Клиент"
type textarea "x"
type textarea "24.09 Напомнила клиенту, что ждем ответа по смете. Клиент"
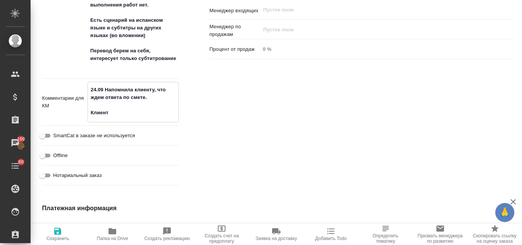
type textarea "x"
type textarea "24.09 Напомнила клиенту, что ждем ответа по смете. Клиент о"
type textarea "x"
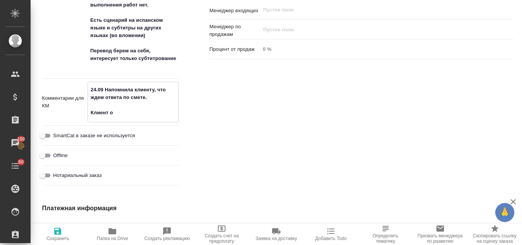
type textarea "x"
type textarea "24.09 Напомнила клиенту, что ждем ответа по смете. Клиент от"
type textarea "x"
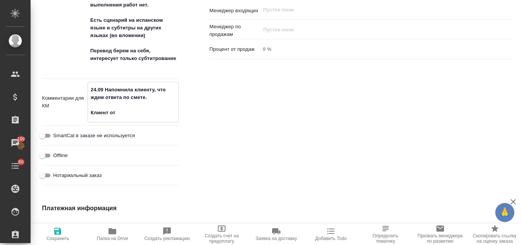
type textarea "x"
type textarea "24.09 Напомнила клиенту, что ждем ответа по смете. Клиент отп"
type textarea "x"
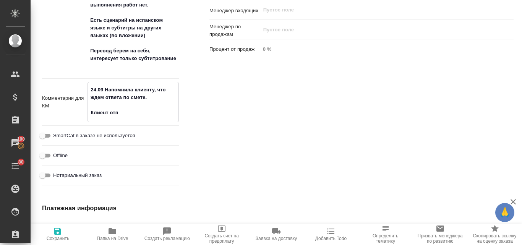
type textarea "24.09 Напомнила клиенту, что ждем ответа по смете. Клиент отпи"
type textarea "x"
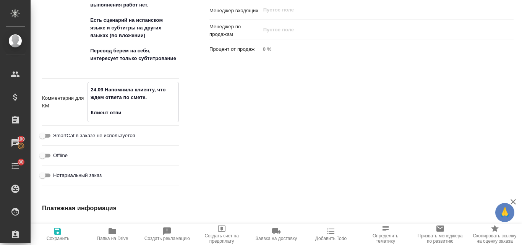
type textarea "x"
type textarea "24.09 Напомнила клиенту, что ждем ответа по смете. Клиент отпис"
type textarea "x"
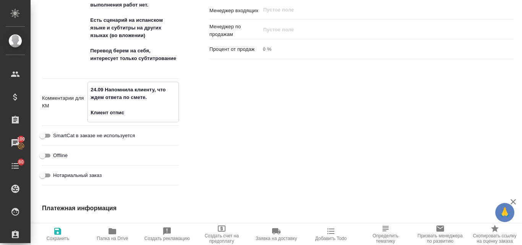
type textarea "24.09 Напомнила клиенту, что ждем ответа по смете. Клиент отписа"
type textarea "x"
type textarea "24.09 Напомнила клиенту, что ждем ответа по смете. Клиент отписал"
type textarea "x"
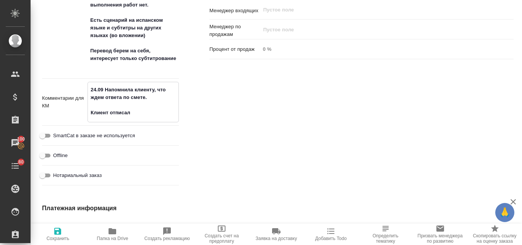
type textarea "x"
type textarea "24.09 Напомнила клиенту, что ждем ответа по смете. Клиент отписалс"
type textarea "x"
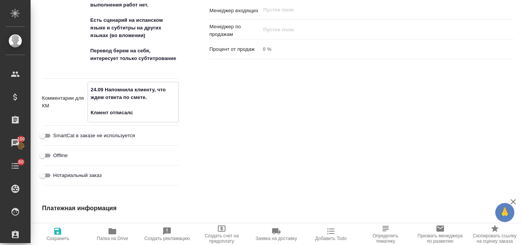
type textarea "x"
type textarea "24.09 Напомнила клиенту, что ждем ответа по смете. Клиент отписался"
type textarea "x"
type textarea "24.09 Напомнила клиенту, что ждем ответа по смете. Клиент отписался,"
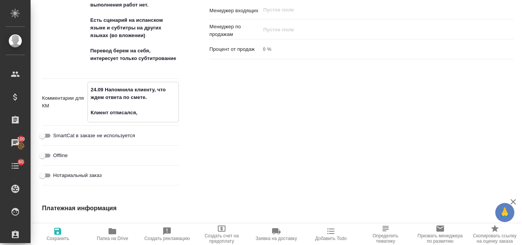
type textarea "x"
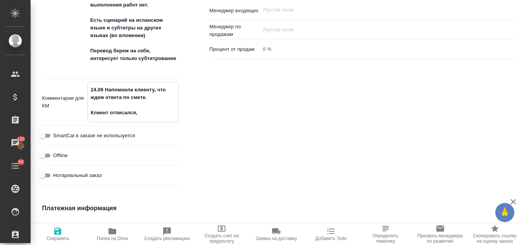
type textarea "24.09 Напомнила клиенту, что ждем ответа по смете. Клиент отписался,"
type textarea "x"
type textarea "24.09 Напомнила клиенту, что ждем ответа по смете. Клиент отписался, ч"
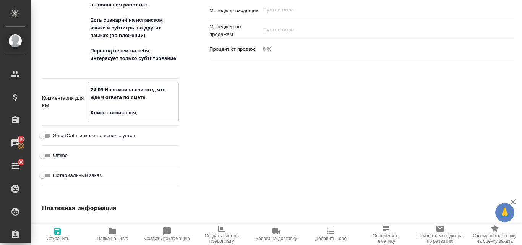
type textarea "x"
type textarea "24.09 Напомнила клиенту, что ждем ответа по смете. Клиент отписался, чт"
type textarea "x"
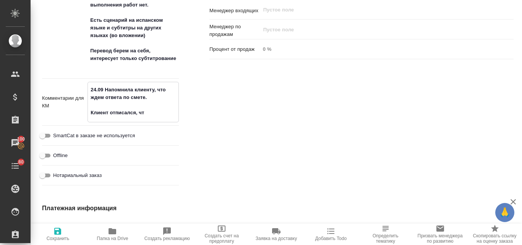
type textarea "24.09 Напомнила клиенту, что ждем ответа по смете. Клиент отписался, что"
type textarea "x"
type textarea "24.09 Напомнила клиенту, что ждем ответа по смете. Клиент отписался, что"
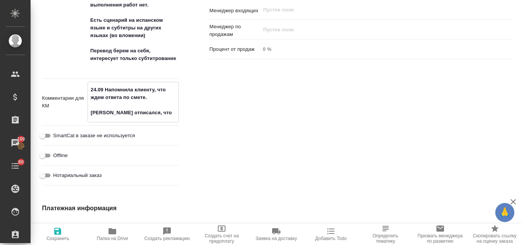
type textarea "x"
type textarea "24.09 Напомнила клиенту, что ждем ответа по смете. Клиент отписался, что р"
type textarea "x"
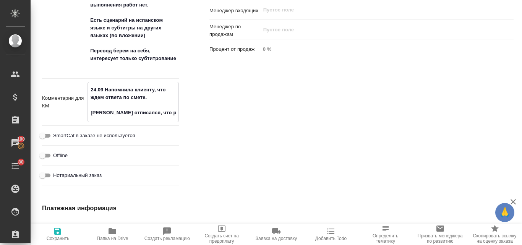
type textarea "x"
type textarea "24.09 Напомнила клиенту, что ждем ответа по смете. Клиент отписался, что ре"
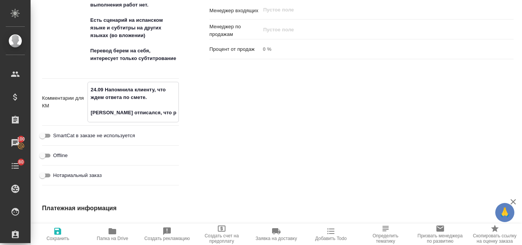
type textarea "x"
type textarea "24.09 Напомнила клиенту, что ждем ответа по смете. Клиент отписался, что реш"
type textarea "x"
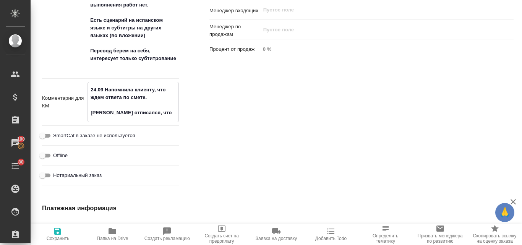
type textarea "x"
type textarea "24.09 Напомнила клиенту, что ждем ответа по смете. Клиент отписался, что реше"
type textarea "x"
type textarea "24.09 Напомнила клиенту, что ждем ответа по смете. Клиент отписался, что решен"
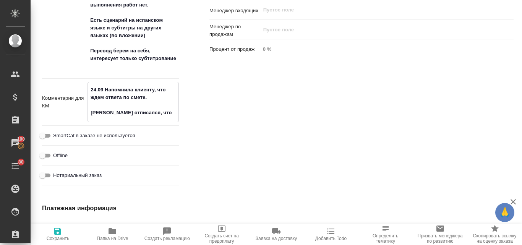
type textarea "x"
type textarea "24.09 Напомнила клиенту, что ждем ответа по смете. Клиент отписался, что решени"
type textarea "x"
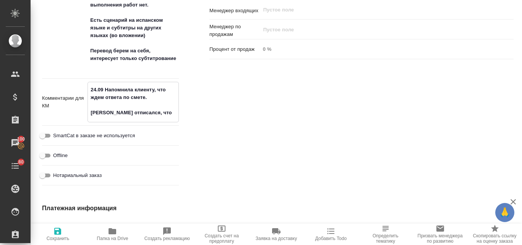
type textarea "x"
type textarea "24.09 Напомнила клиенту, что ждем ответа по смете. Клиент отписался, что решение"
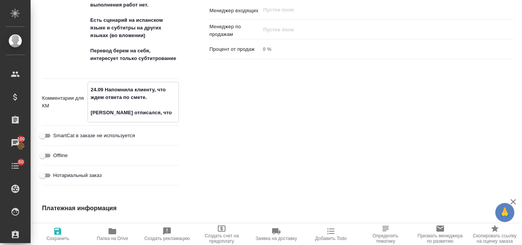
type textarea "x"
type textarea "24.09 Напомнила клиенту, что ждем ответа по смете. Клиент отписался, что решение"
type textarea "x"
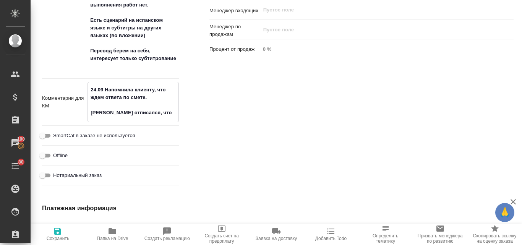
type textarea "24.09 Напомнила клиенту, что ждем ответа по смете. Клиент отписался, что решени…"
type textarea "x"
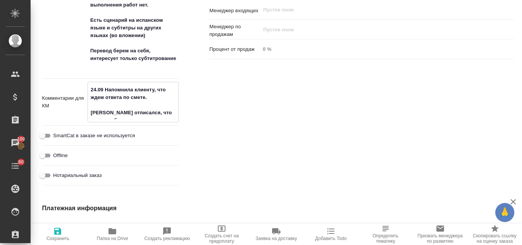
type textarea "x"
type textarea "24.09 Напомнила клиенту, что ждем ответа по смете. Клиент отписался, что решени…"
type textarea "x"
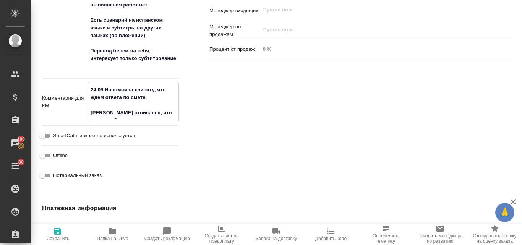
type textarea "24.09 Напомнила клиенту, что ждем ответа по смете. Клиент отписался, что решени…"
type textarea "x"
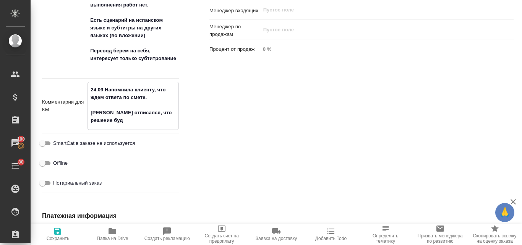
type textarea "x"
type textarea "24.09 Напомнила клиенту, что ждем ответа по смете. Клиент отписался, что решени…"
type textarea "x"
type textarea "24.09 Напомнила клиенту, что ждем ответа по смете. Клиент отписался, что решени…"
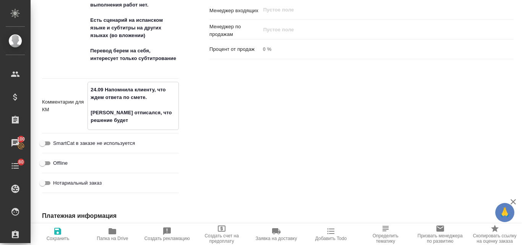
type textarea "x"
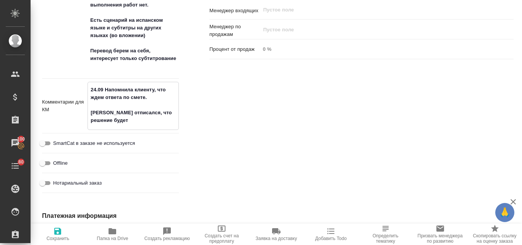
type textarea "24.09 Напомнила клиенту, что ждем ответа по смете. Клиент отписался, что решени…"
type textarea "x"
type textarea "24.09 Напомнила клиенту, что ждем ответа по смете. Клиент отписался, что решени…"
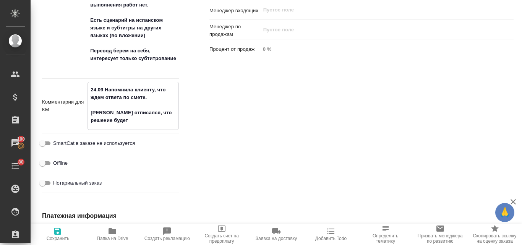
type textarea "x"
type textarea "24.09 Напомнила клиенту, что ждем ответа по смете. Клиент отписался, что решени…"
type textarea "x"
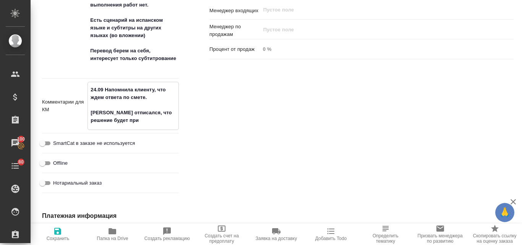
type textarea "24.09 Напомнила клиенту, что ждем ответа по смете. Клиент отписался, что решени…"
type textarea "x"
type textarea "24.09 Напомнила клиенту, что ждем ответа по смете. Клиент отписался, что решени…"
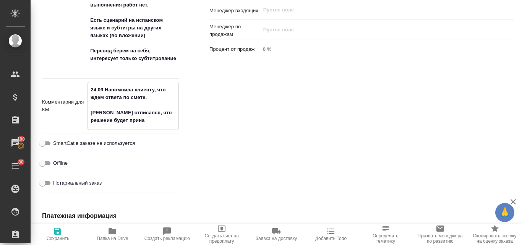
type textarea "x"
type textarea "24.09 Напомнила клиенту, что ждем ответа по смете. Клиент отписался, что решени…"
type textarea "x"
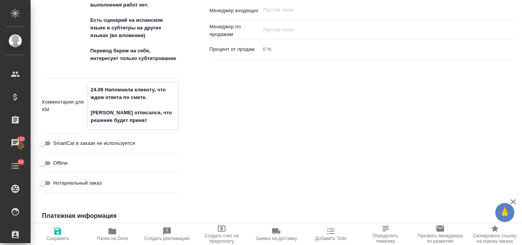
type textarea "x"
type textarea "24.09 Напомнила клиенту, что ждем ответа по смете. Клиент отписался, что решени…"
type textarea "x"
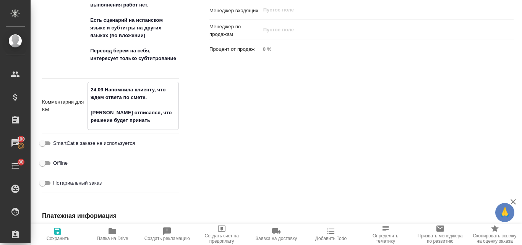
type textarea "x"
type textarea "24.09 Напомнила клиенту, что ждем ответа по смете. Клиент отписался, что решени…"
type textarea "x"
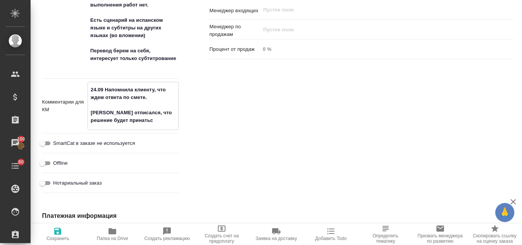
type textarea "x"
click at [118, 127] on textarea "24.09 Напомнила клиенту, что ждем ответа по смете. Клиент отписался, что решени…" at bounding box center [133, 105] width 91 height 44
click at [161, 127] on textarea "24.09 Напомнила клиенту, что ждем ответа по смете. Клиент отписался, что решени…" at bounding box center [133, 105] width 91 height 44
click at [115, 127] on textarea "24.09 Напомнила клиенту, что ждем ответа по смете. Клиент отписался, что решени…" at bounding box center [133, 105] width 91 height 44
click at [166, 127] on textarea "24.09 Напомнила клиенту, что ждем ответа по смете. Клиент отписался, что решени…" at bounding box center [133, 105] width 91 height 44
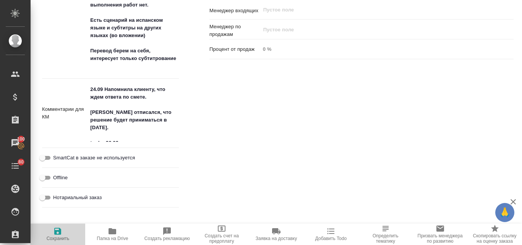
click at [59, 237] on span "Сохранить" at bounding box center [58, 238] width 23 height 5
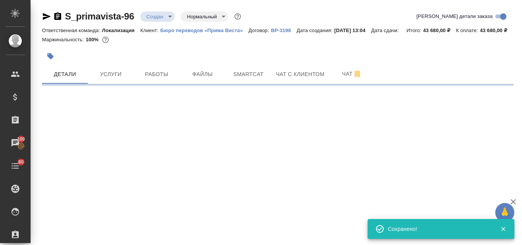
scroll to position [0, 0]
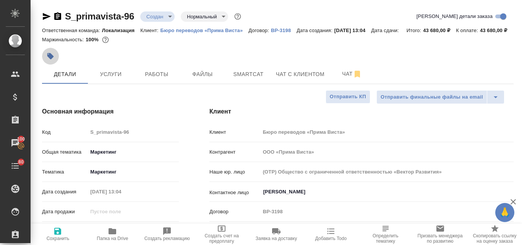
click at [45, 65] on button "button" at bounding box center [50, 56] width 17 height 17
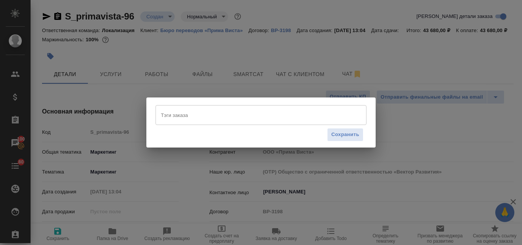
click at [190, 118] on input "Тэги заказа" at bounding box center [254, 115] width 190 height 13
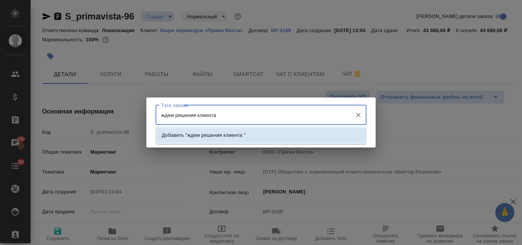
click at [198, 130] on li "Добавить "ждем решения клиента "" at bounding box center [261, 135] width 211 height 14
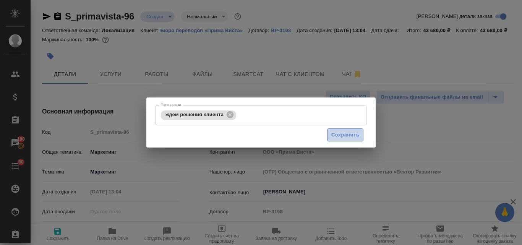
click at [343, 131] on span "Сохранить" at bounding box center [345, 135] width 28 height 9
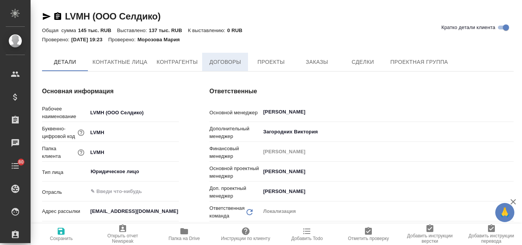
type input "Общество с ограниченной ответственностью«Селдико»"
type textarea "x"
type input "Общество с ограниченной ответственностью«Селдико»"
type textarea "x"
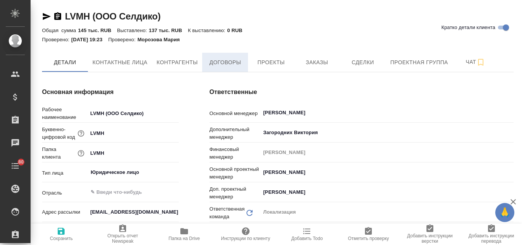
type textarea "x"
type input "Общество с ограниченной ответственностью«Селдико»"
type textarea "x"
type input "Общество с ограниченной ответственностью«Селдико»"
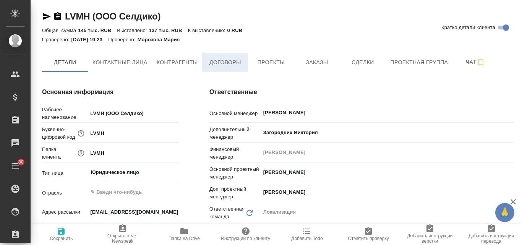
type textarea "x"
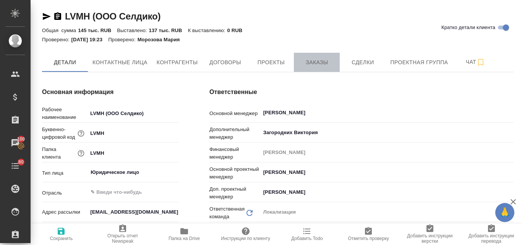
click at [308, 68] on button "Заказы" at bounding box center [317, 62] width 46 height 19
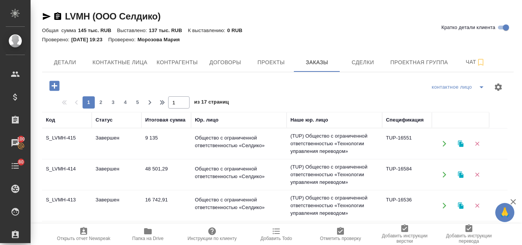
click at [224, 175] on td "Общество с ограниченной ответственностью «Селдико»" at bounding box center [239, 174] width 96 height 27
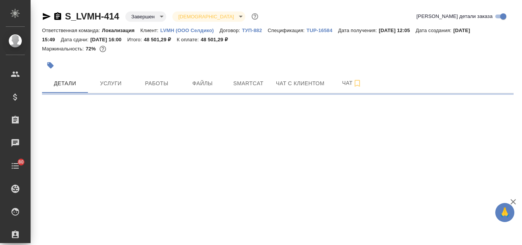
select select "RU"
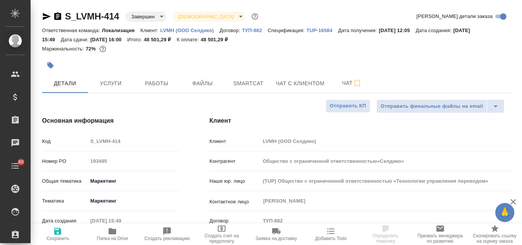
type input "Общество с ограниченной ответственностью«Селдико»"
type textarea "x"
type input "Общество с ограниченной ответственностью«Селдико»"
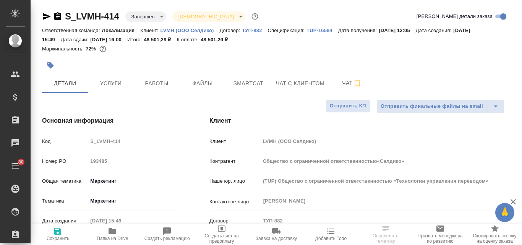
type textarea "x"
click at [317, 29] on p "TUP-16584" at bounding box center [323, 31] width 32 height 6
type input "Общество с ограниченной ответственностью«Селдико»"
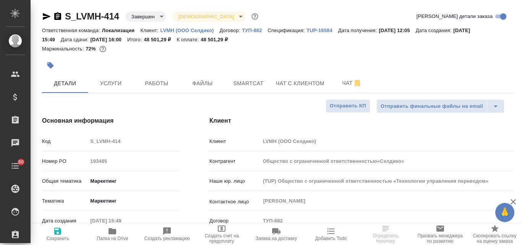
type textarea "x"
select select "RU"
type textarea "x"
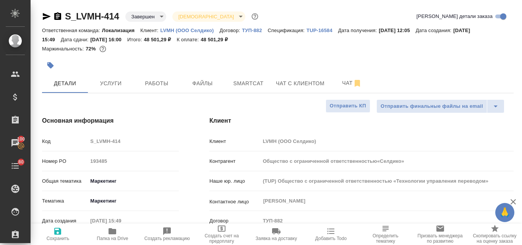
type textarea "x"
type input "Общество с ограниченной ответственностью«Селдико»"
type textarea "x"
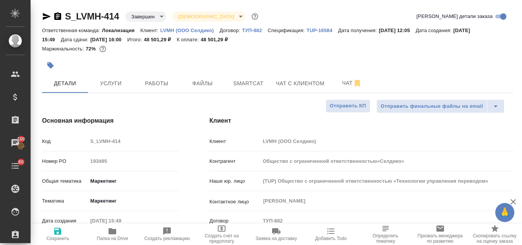
type textarea "x"
drag, startPoint x: 119, startPoint y: 16, endPoint x: 66, endPoint y: 18, distance: 53.6
click at [66, 18] on div "S_LVMH-414 Завершен closed Святая троица holyTrinity" at bounding box center [151, 16] width 218 height 12
copy link "S_LVMH-414"
type input "Общество с ограниченной ответственностью«Селдико»"
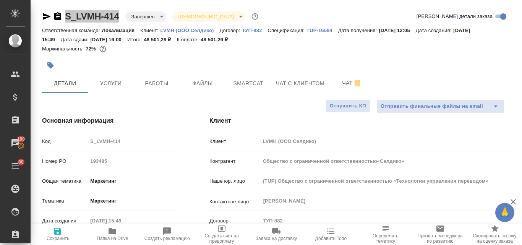
type textarea "x"
type input "Общество с ограниченной ответственностью«Селдико»"
type textarea "x"
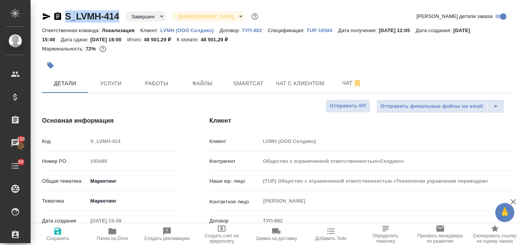
type textarea "x"
type input "Общество с ограниченной ответственностью«Селдико»"
type textarea "x"
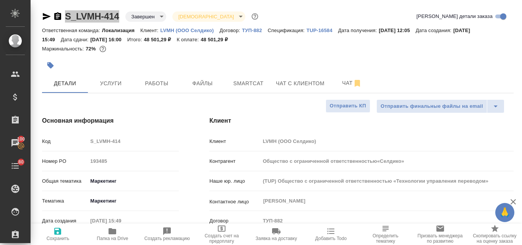
type textarea "x"
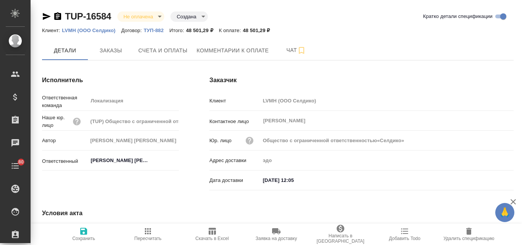
type input "Общество с ограниченной ответственностью«Селдико»"
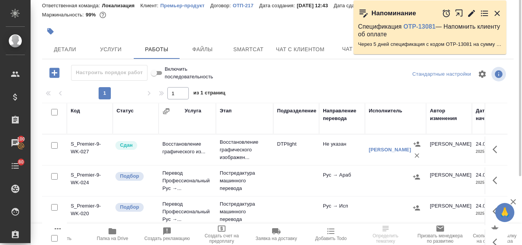
scroll to position [7, 0]
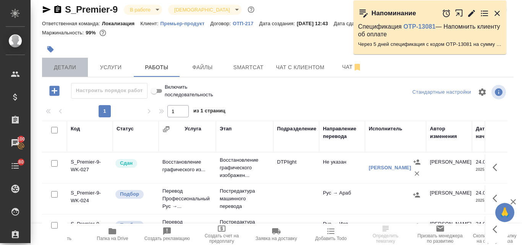
click at [63, 77] on button "Детали" at bounding box center [65, 67] width 46 height 19
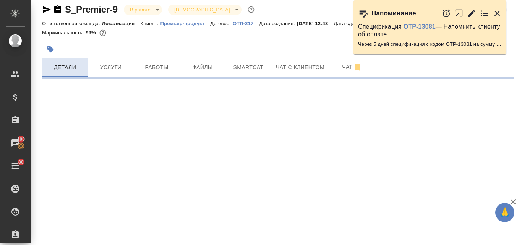
select select "RU"
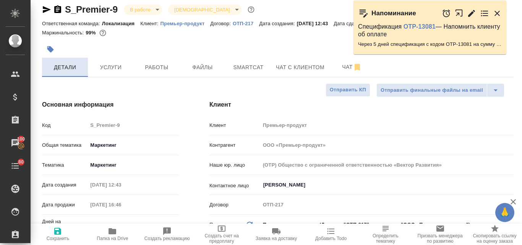
type textarea "x"
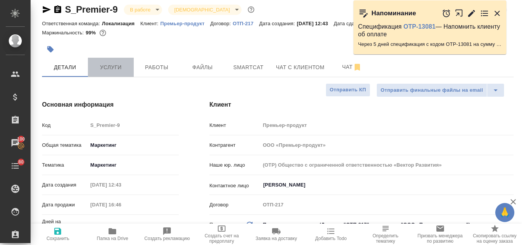
click at [107, 72] on span "Услуги" at bounding box center [111, 68] width 37 height 10
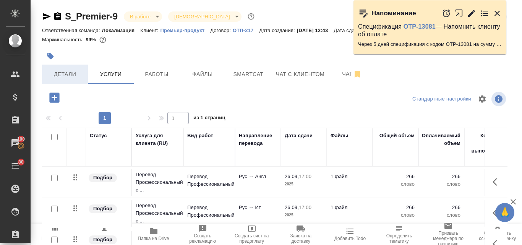
click at [70, 79] on span "Детали" at bounding box center [65, 75] width 37 height 10
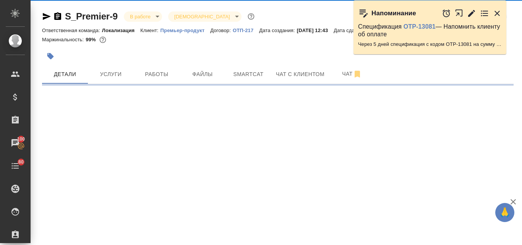
select select "RU"
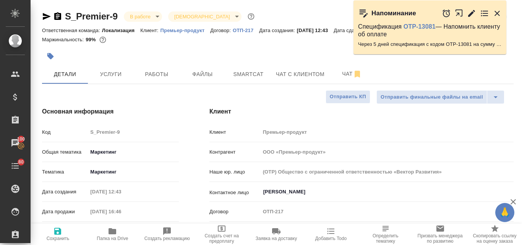
type textarea "x"
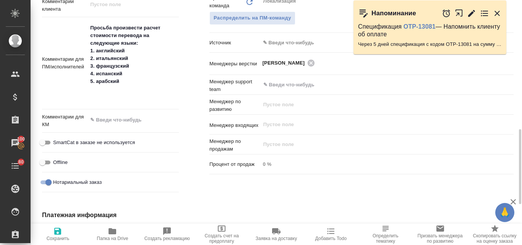
scroll to position [535, 0]
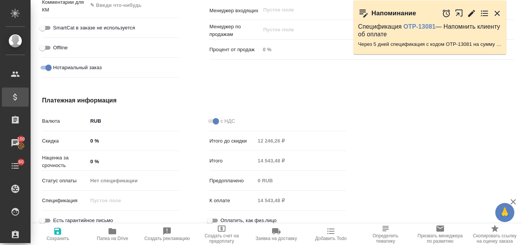
type textarea "x"
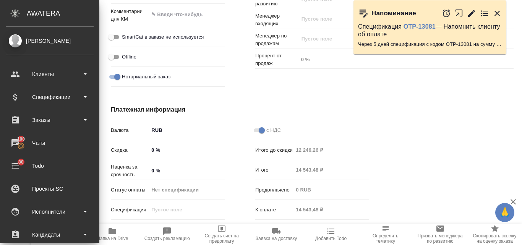
type textarea "x"
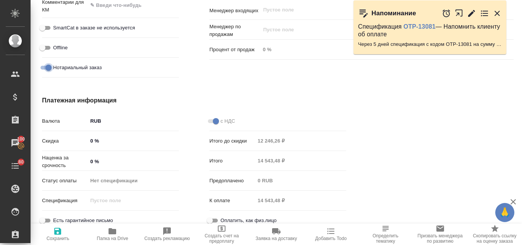
click at [42, 72] on input "Нотариальный заказ" at bounding box center [49, 67] width 28 height 9
checkbox input "false"
type textarea "x"
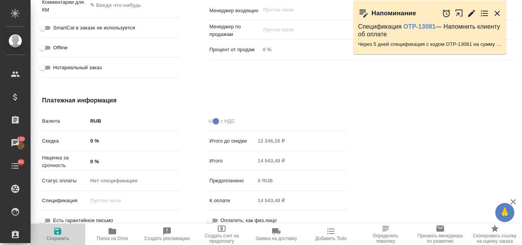
click at [63, 235] on span "Сохранить" at bounding box center [57, 234] width 45 height 15
type textarea "x"
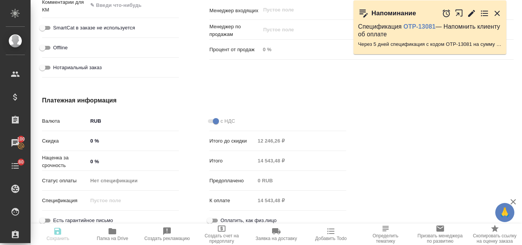
type textarea "x"
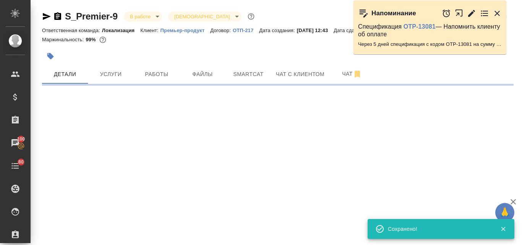
scroll to position [0, 0]
select select "RU"
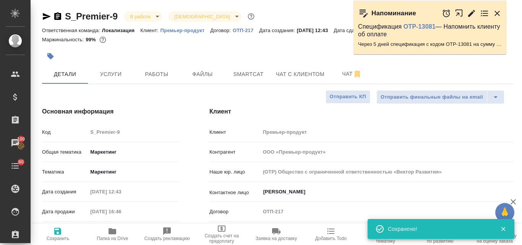
type textarea "x"
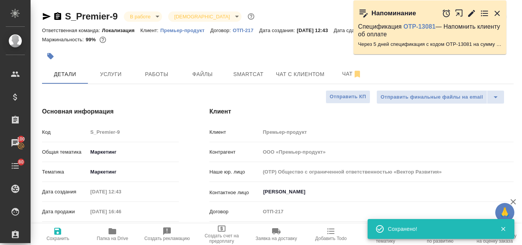
type textarea "x"
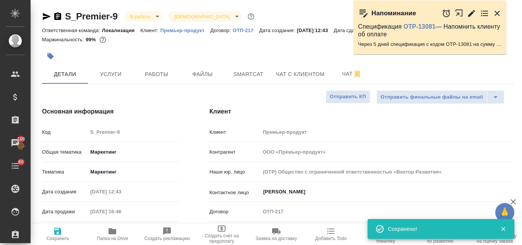
type textarea "x"
